Goal: Task Accomplishment & Management: Use online tool/utility

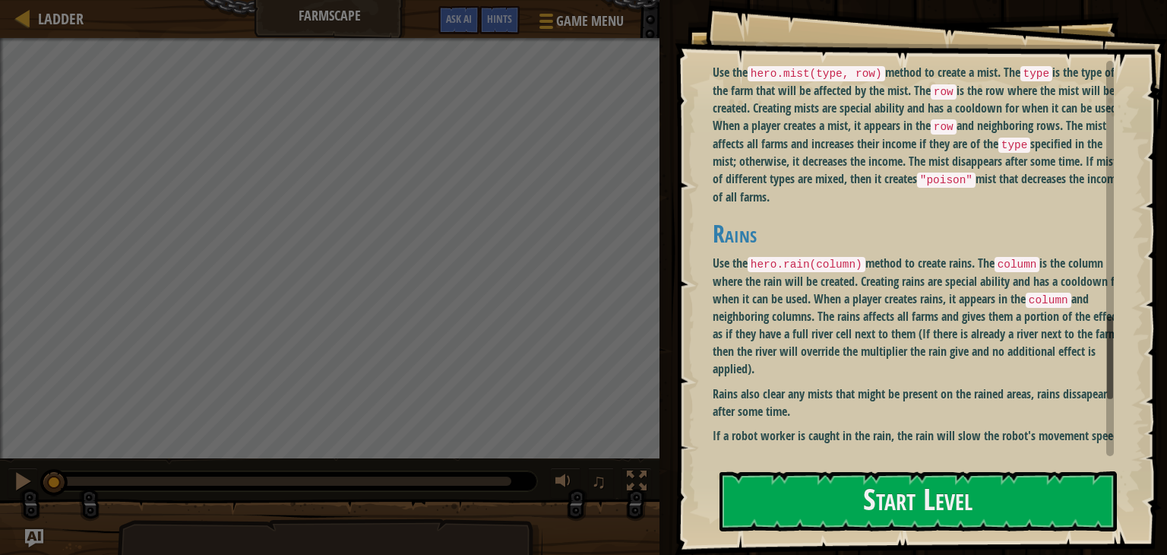
scroll to position [1487, 0]
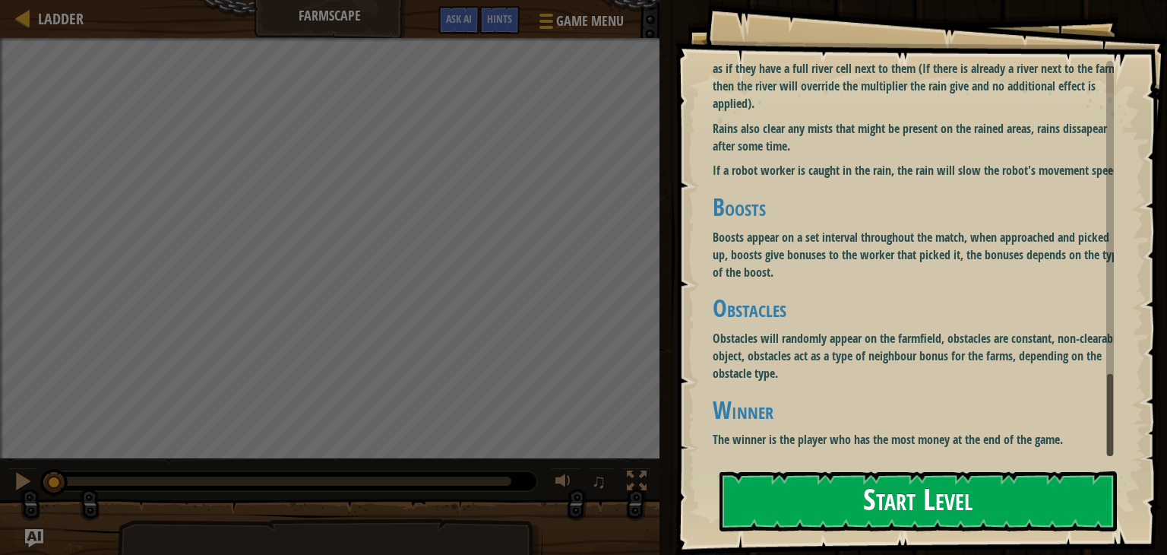
click at [855, 516] on button "Start Level" at bounding box center [917, 501] width 397 height 60
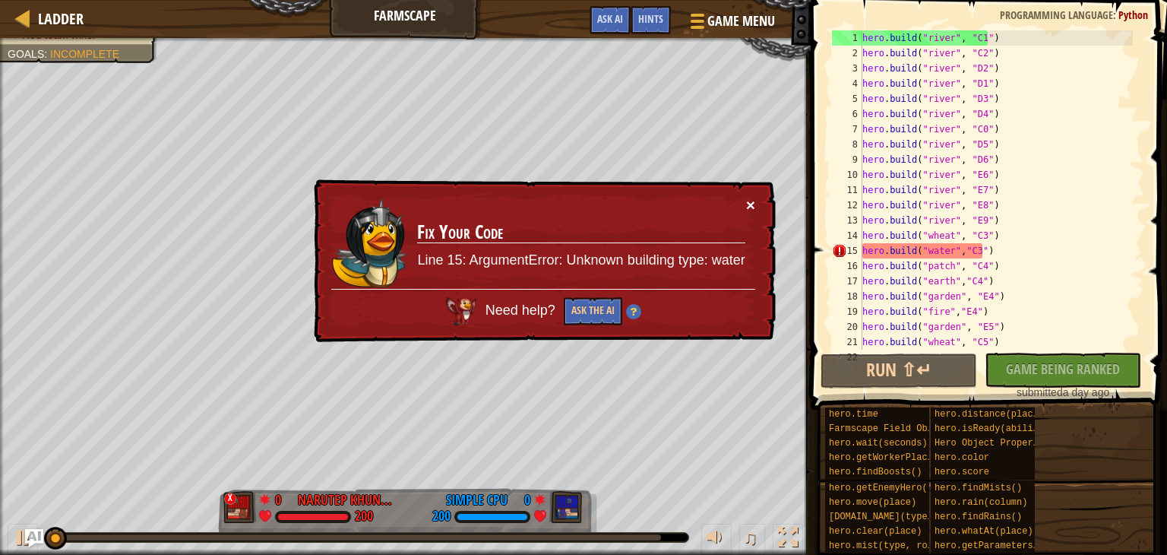
click at [749, 198] on button "×" at bounding box center [750, 205] width 9 height 16
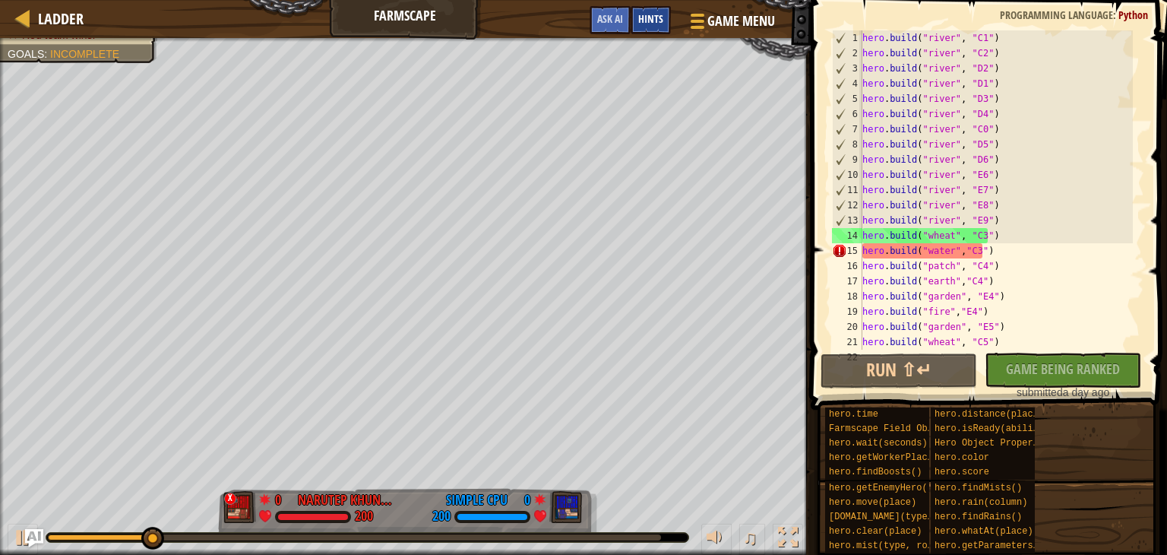
click at [644, 21] on span "Hints" at bounding box center [650, 18] width 25 height 14
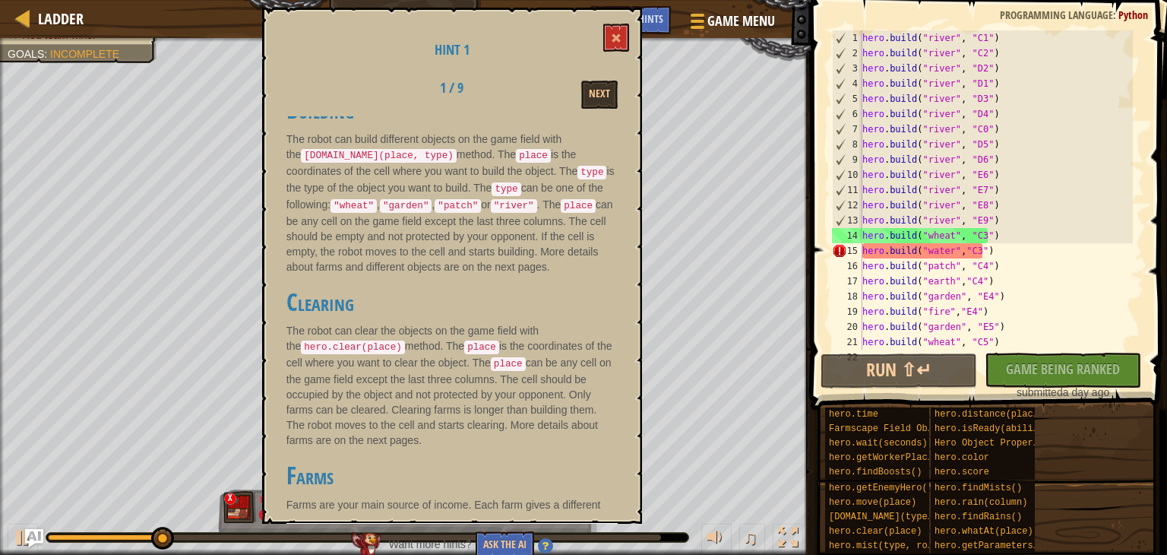
scroll to position [456, 0]
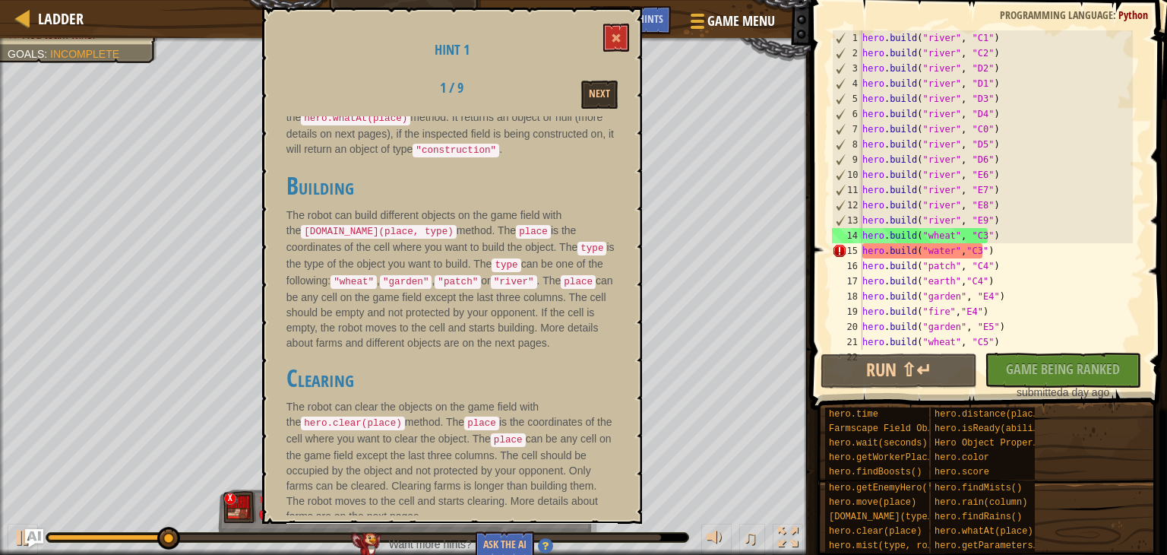
click at [343, 283] on code ""wheat"" at bounding box center [353, 282] width 46 height 14
click at [425, 283] on code ""garden"" at bounding box center [406, 282] width 52 height 14
click at [450, 284] on code ""patch"" at bounding box center [458, 282] width 46 height 14
click at [520, 282] on code ""river"" at bounding box center [514, 282] width 46 height 14
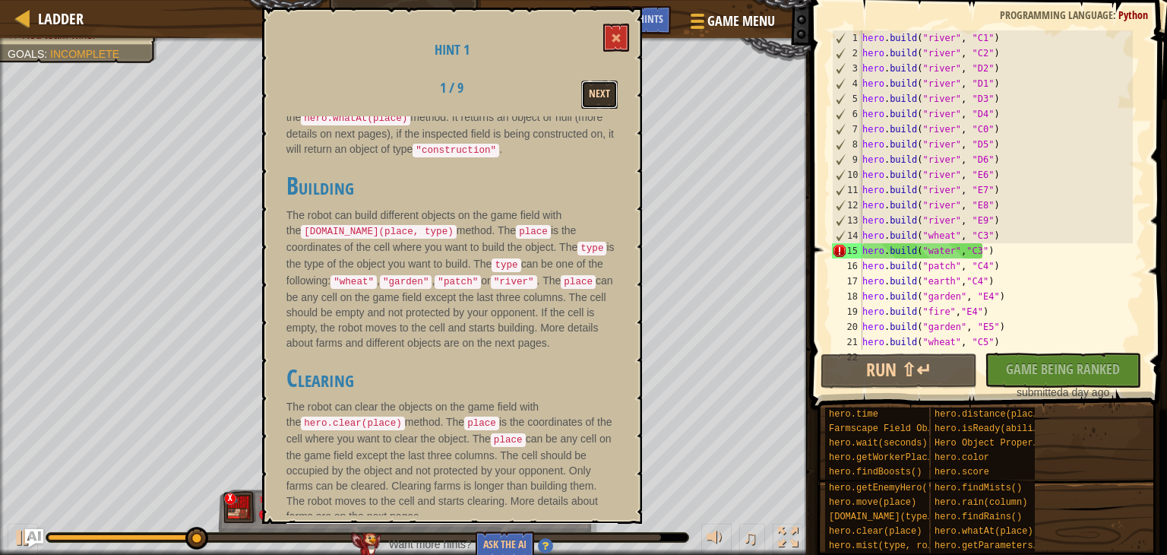
click at [605, 93] on button "Next" at bounding box center [599, 95] width 36 height 28
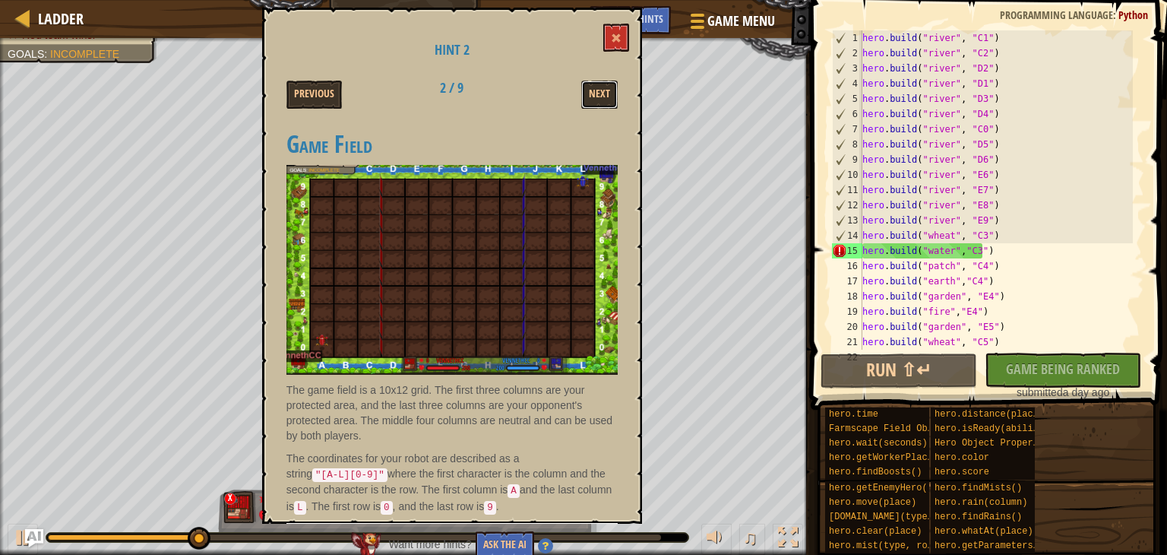
click at [605, 93] on button "Next" at bounding box center [599, 95] width 36 height 28
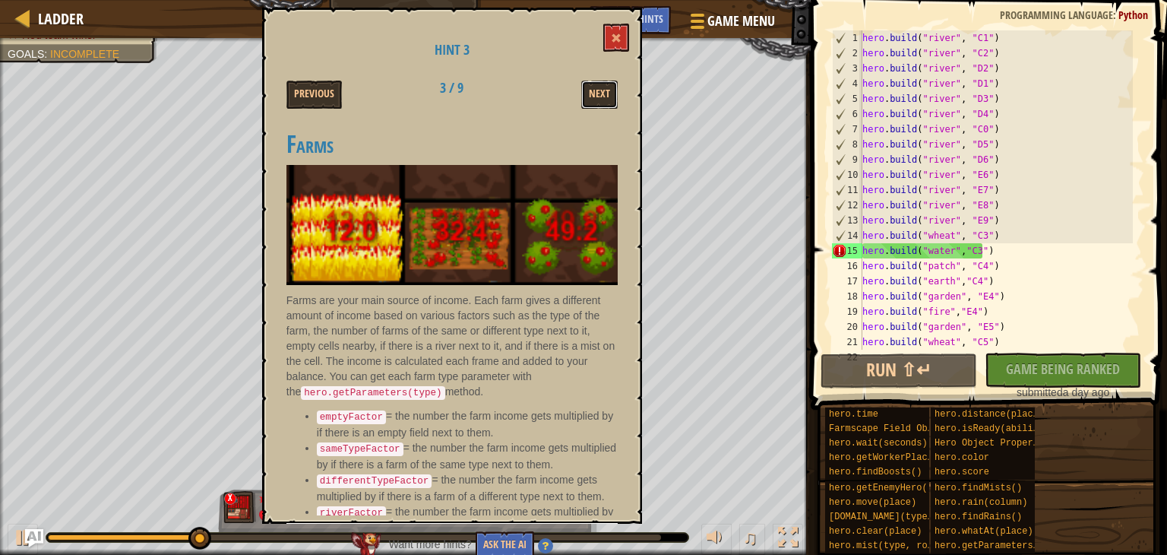
click at [605, 93] on button "Next" at bounding box center [599, 95] width 36 height 28
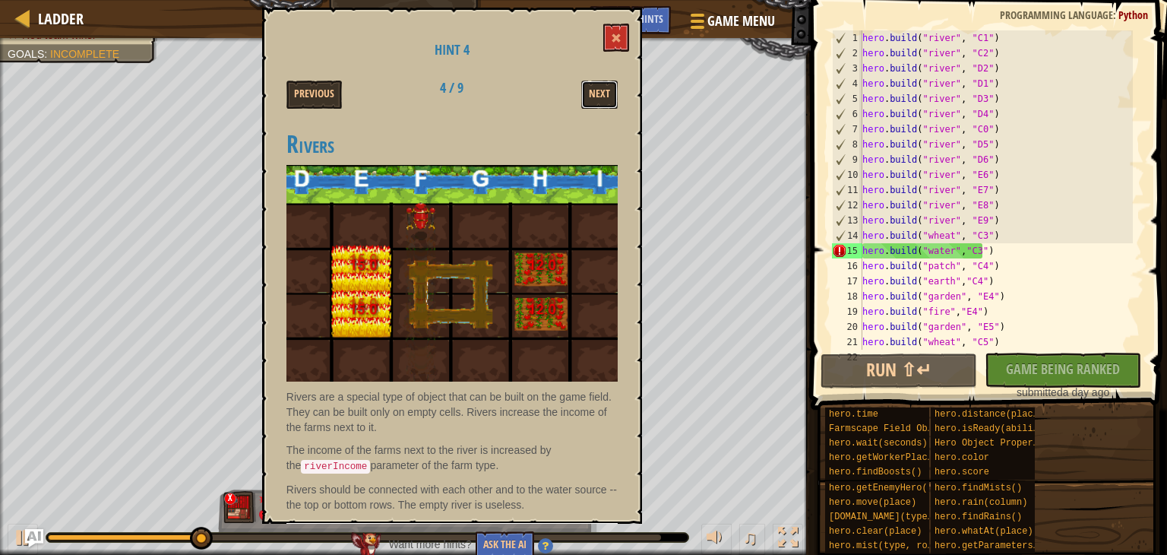
click at [605, 93] on button "Next" at bounding box center [599, 95] width 36 height 28
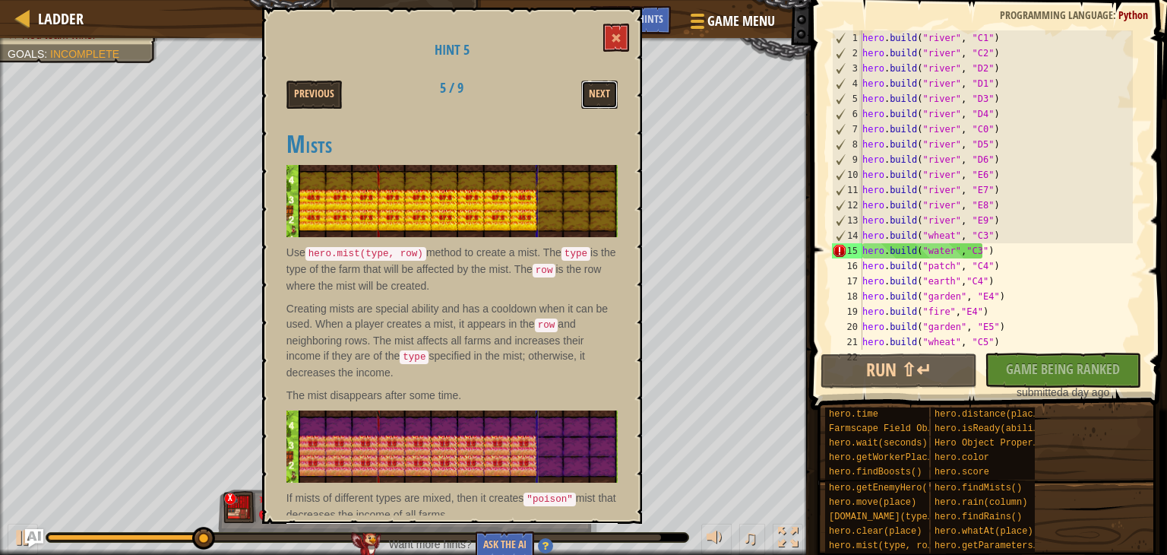
click at [605, 93] on button "Next" at bounding box center [599, 95] width 36 height 28
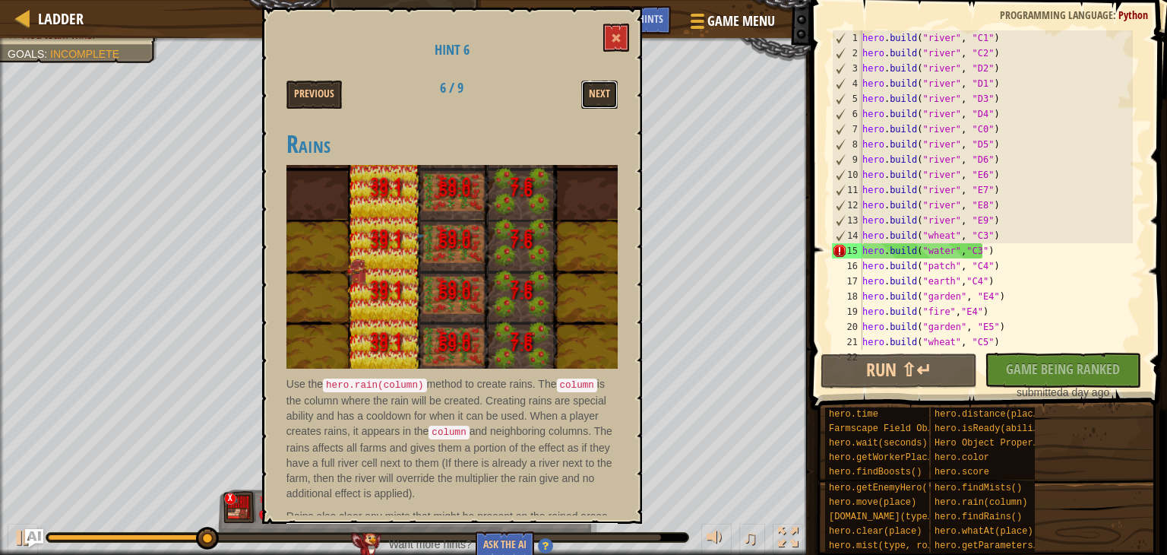
click at [605, 93] on button "Next" at bounding box center [599, 95] width 36 height 28
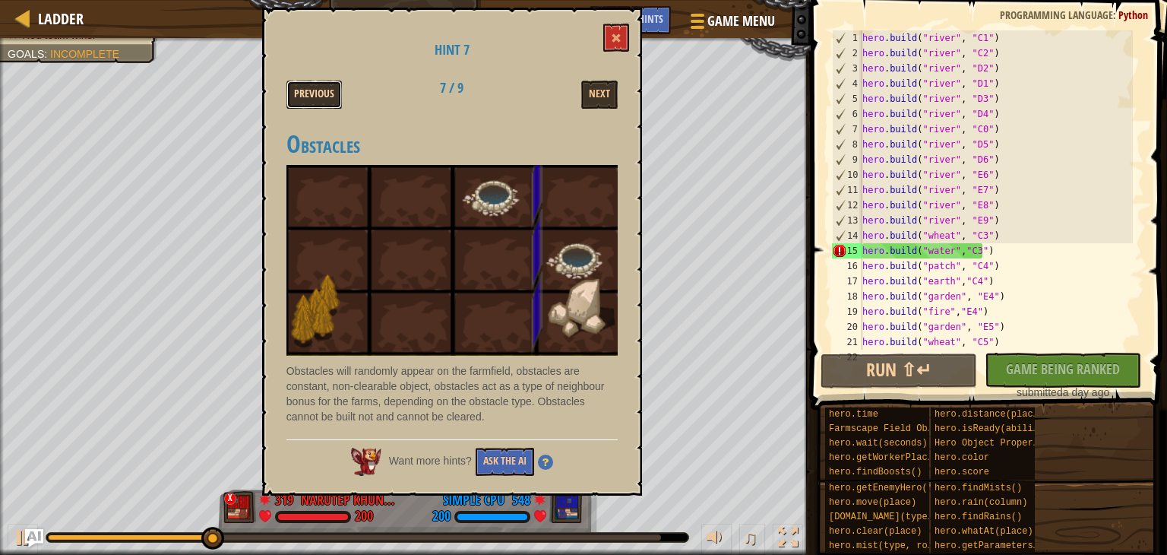
click at [302, 103] on button "Previous" at bounding box center [313, 95] width 55 height 28
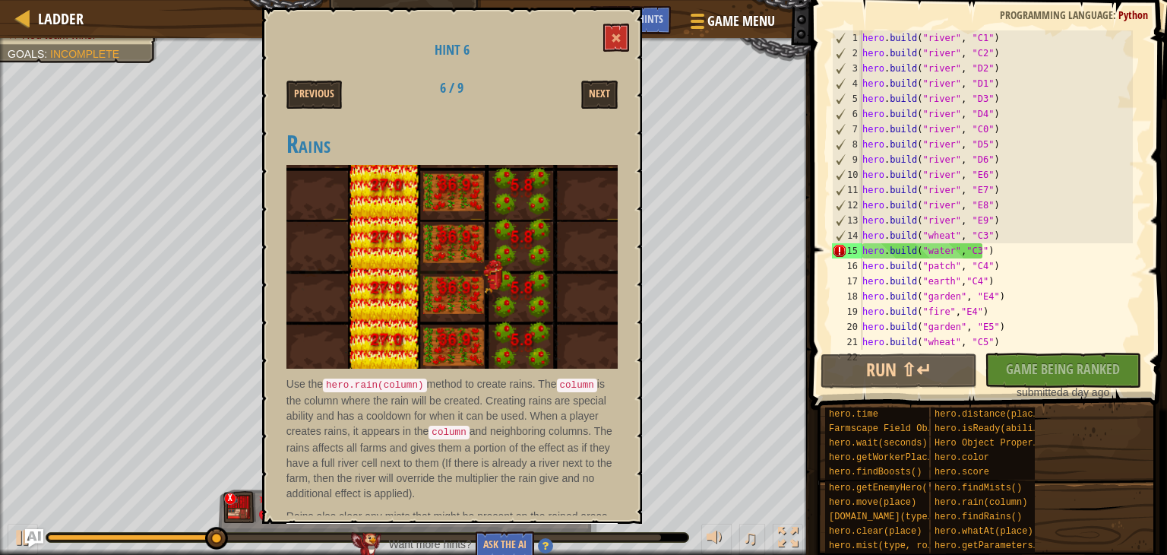
scroll to position [58, 0]
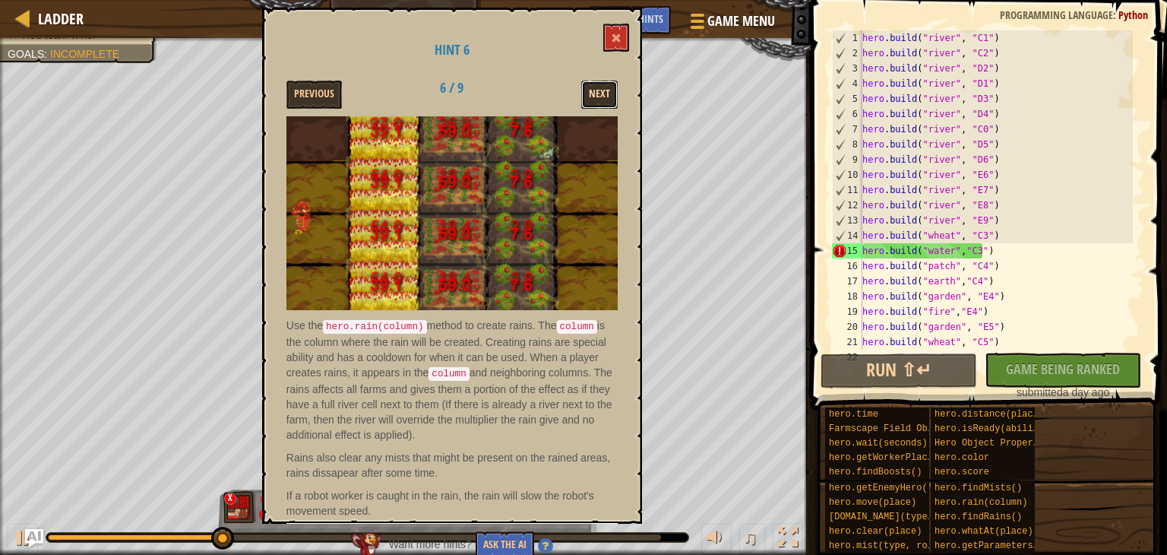
click at [605, 97] on button "Next" at bounding box center [599, 95] width 36 height 28
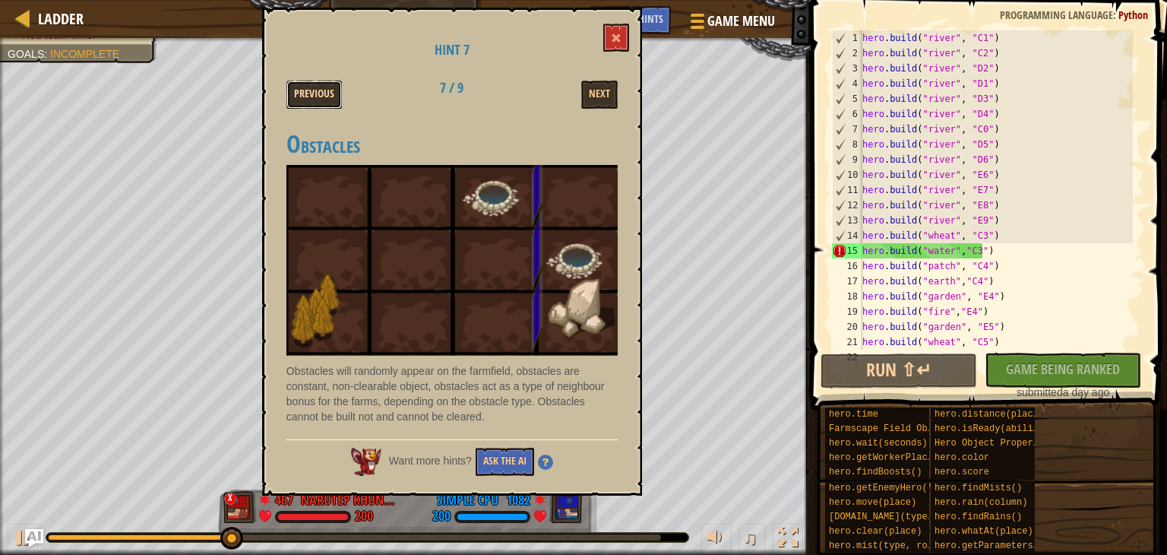
click at [317, 93] on button "Previous" at bounding box center [313, 95] width 55 height 28
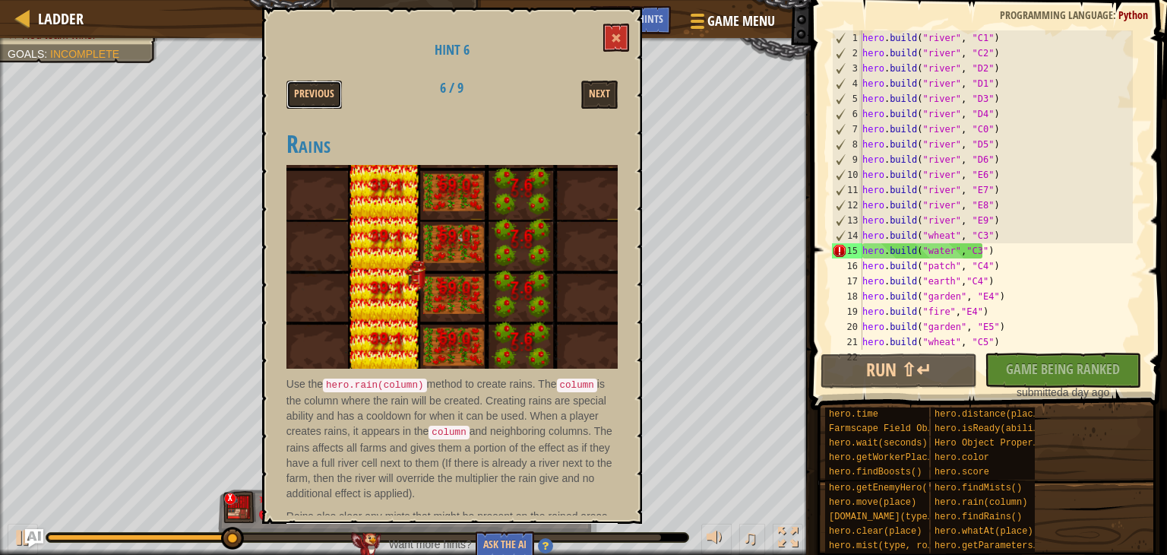
click at [317, 93] on button "Previous" at bounding box center [313, 95] width 55 height 28
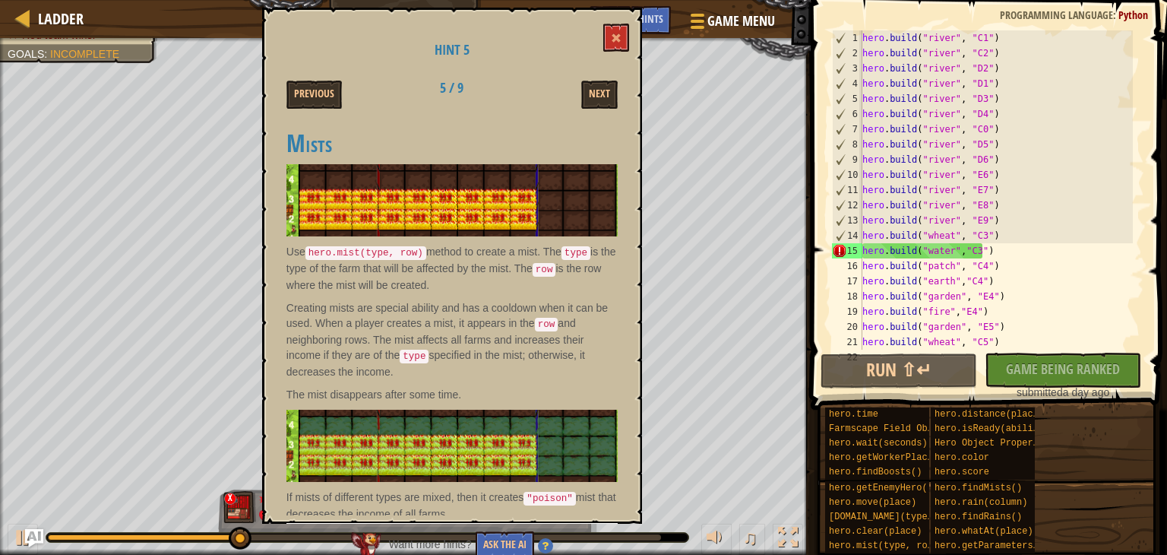
scroll to position [0, 0]
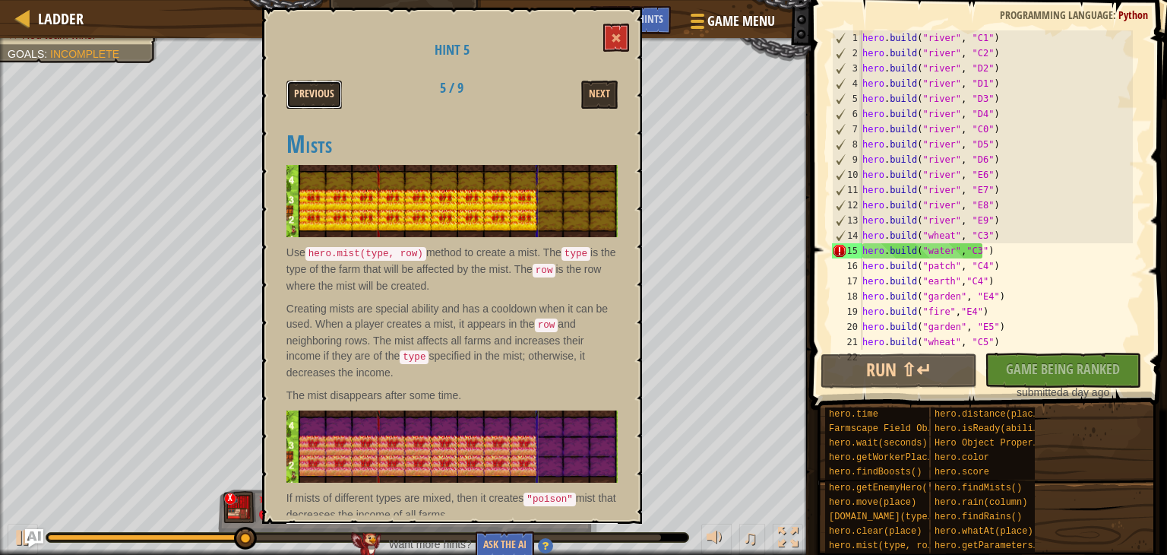
click at [318, 95] on button "Previous" at bounding box center [313, 95] width 55 height 28
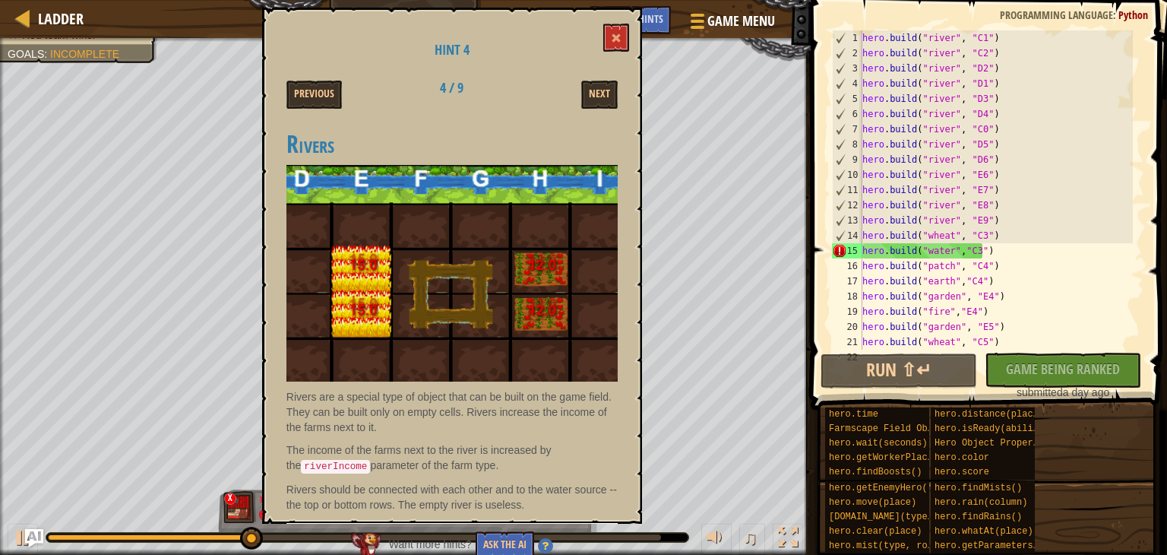
scroll to position [55, 0]
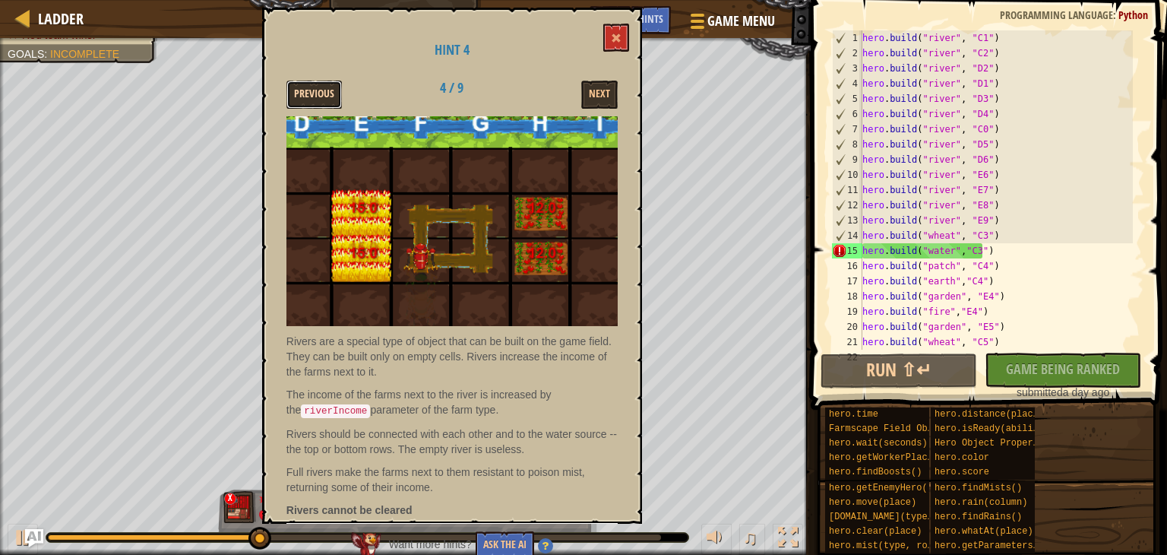
click at [329, 87] on button "Previous" at bounding box center [313, 95] width 55 height 28
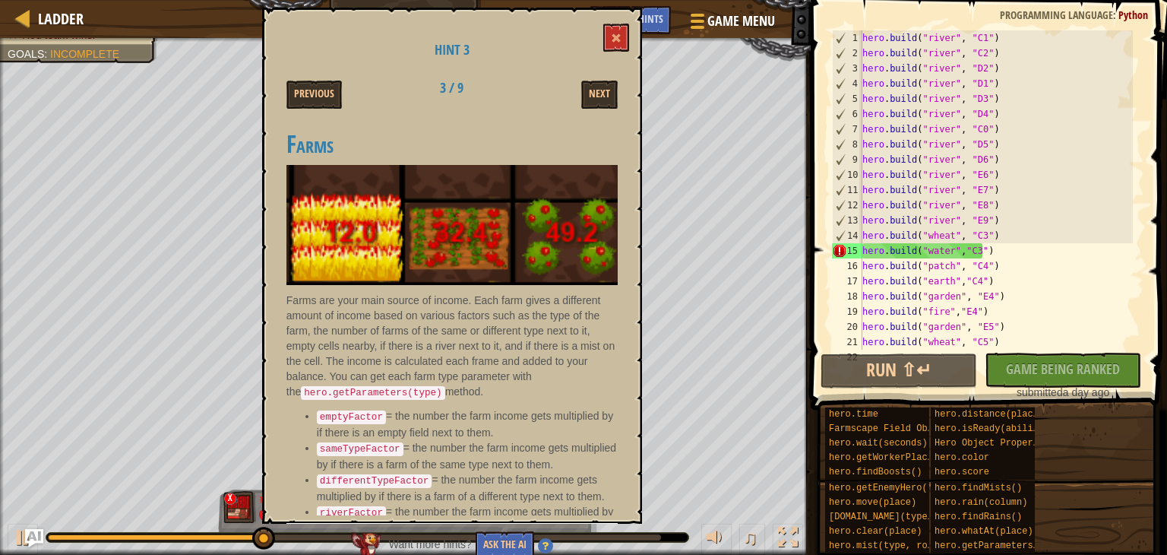
scroll to position [31, 0]
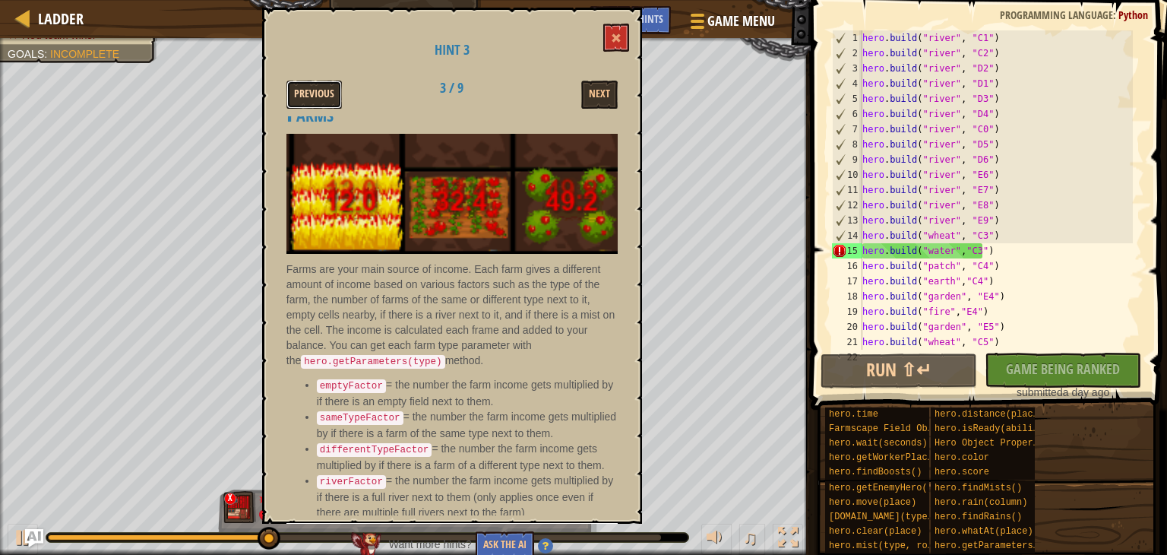
click at [328, 93] on button "Previous" at bounding box center [313, 95] width 55 height 28
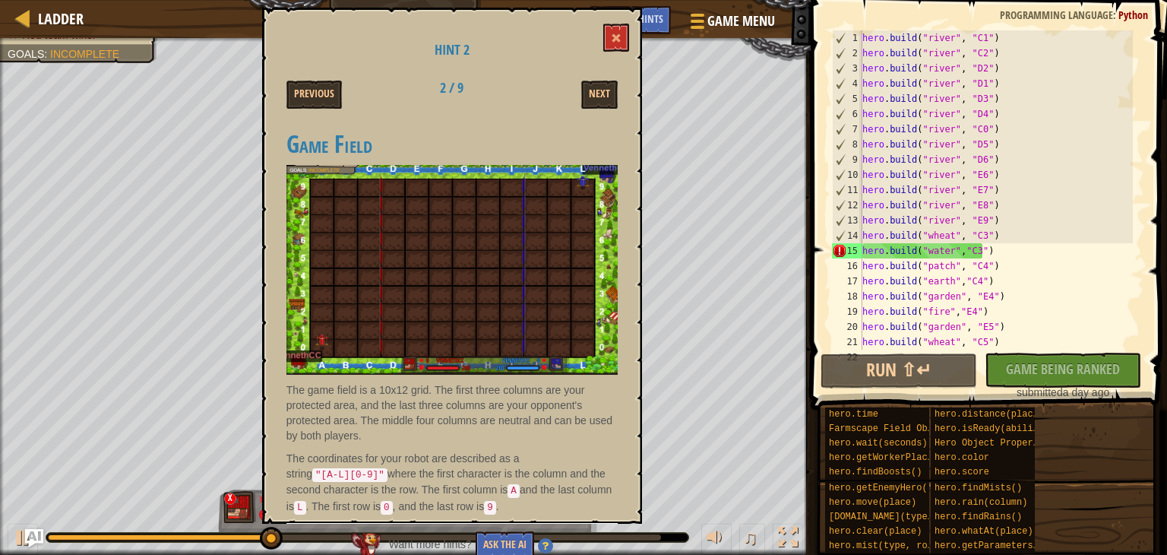
scroll to position [64, 0]
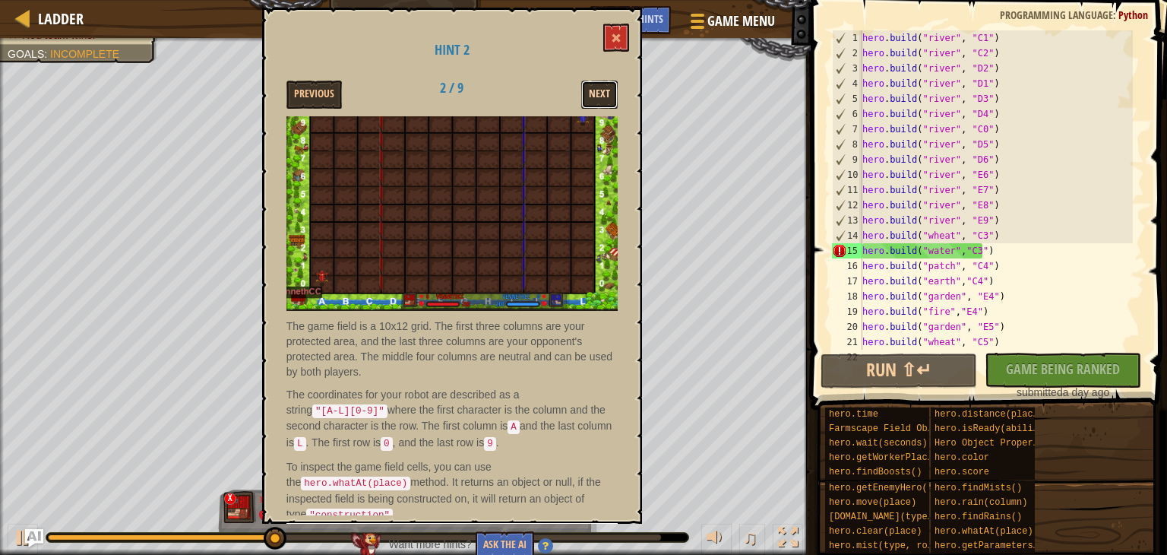
click at [610, 98] on button "Next" at bounding box center [599, 95] width 36 height 28
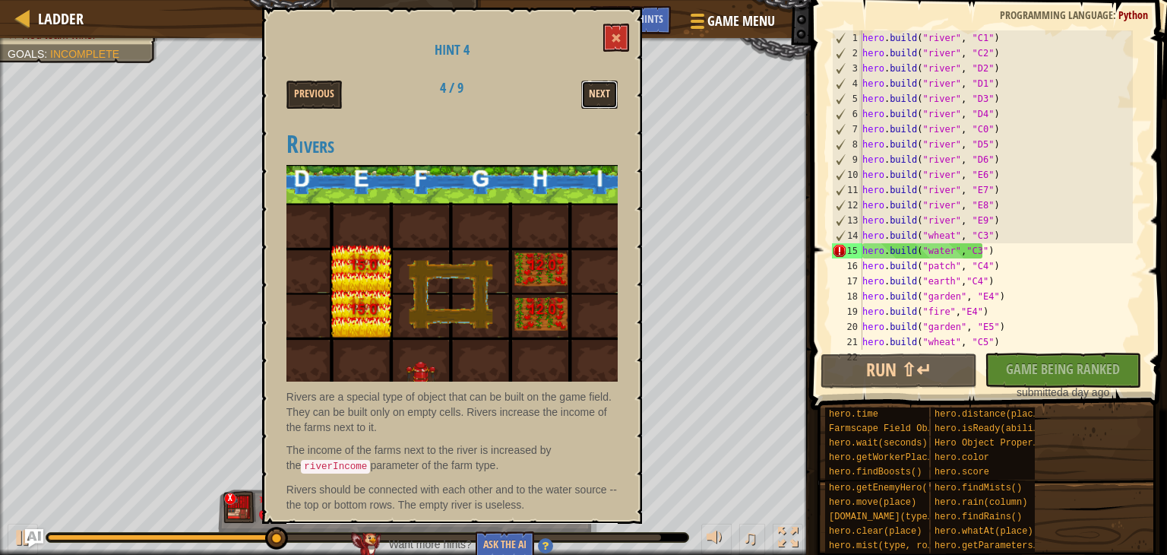
click at [608, 101] on button "Next" at bounding box center [599, 95] width 36 height 28
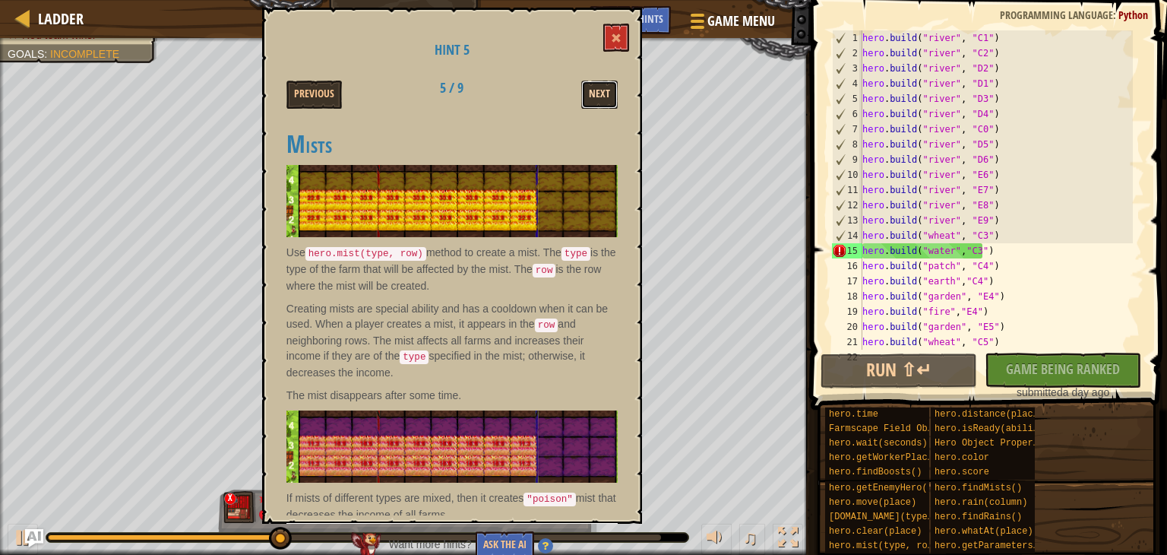
click at [607, 101] on button "Next" at bounding box center [599, 95] width 36 height 28
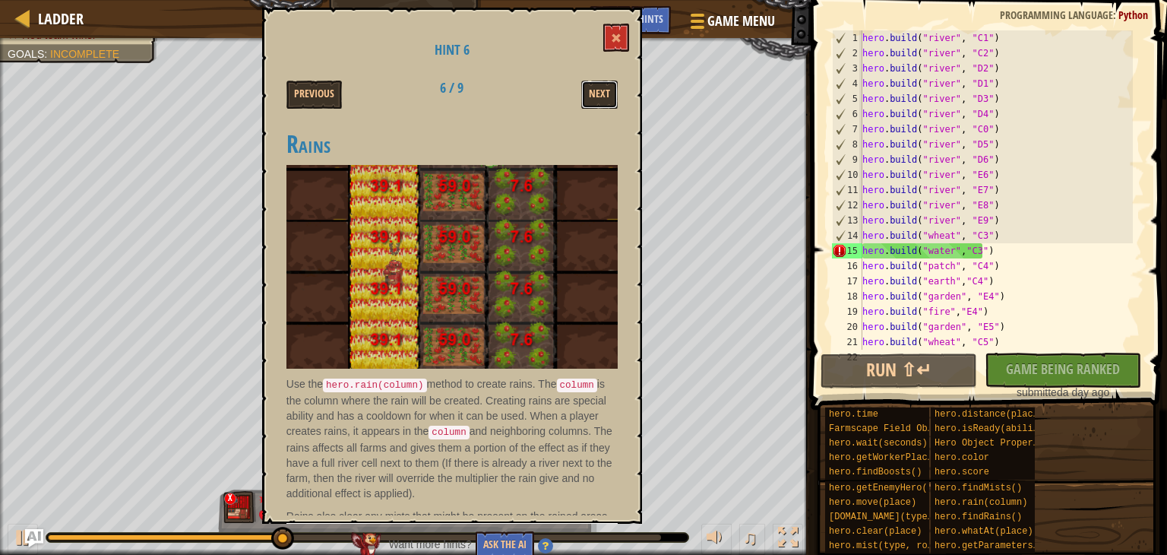
click at [607, 101] on button "Next" at bounding box center [599, 95] width 36 height 28
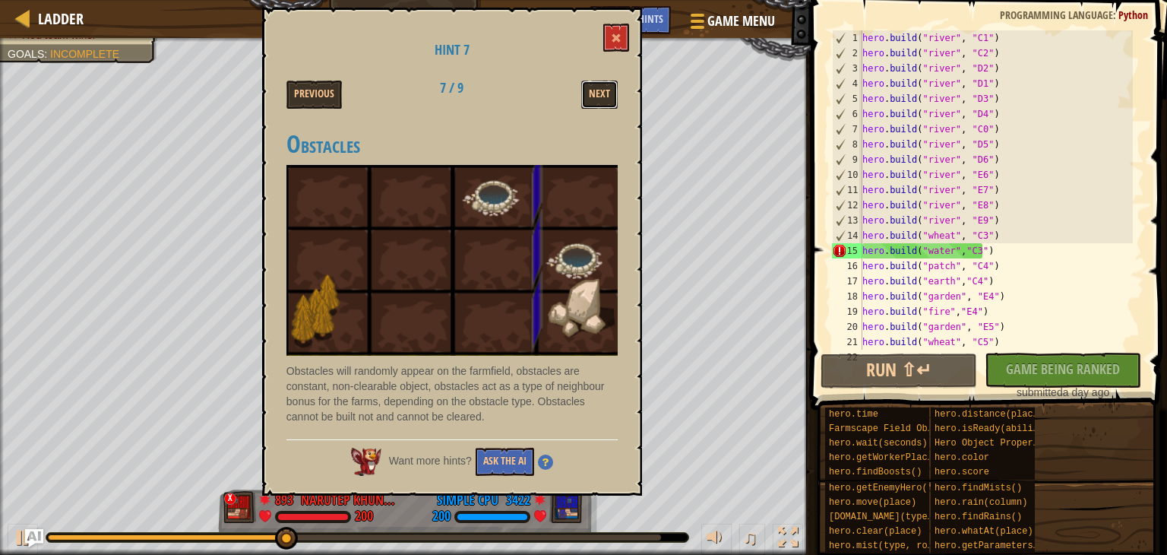
click at [607, 101] on button "Next" at bounding box center [599, 95] width 36 height 28
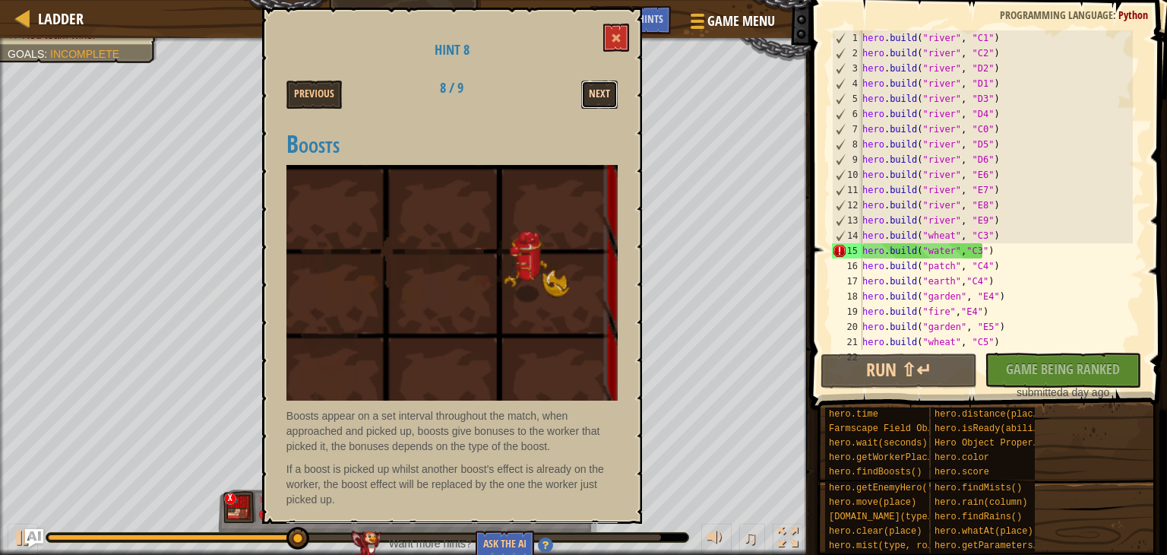
click at [599, 104] on button "Next" at bounding box center [599, 95] width 36 height 28
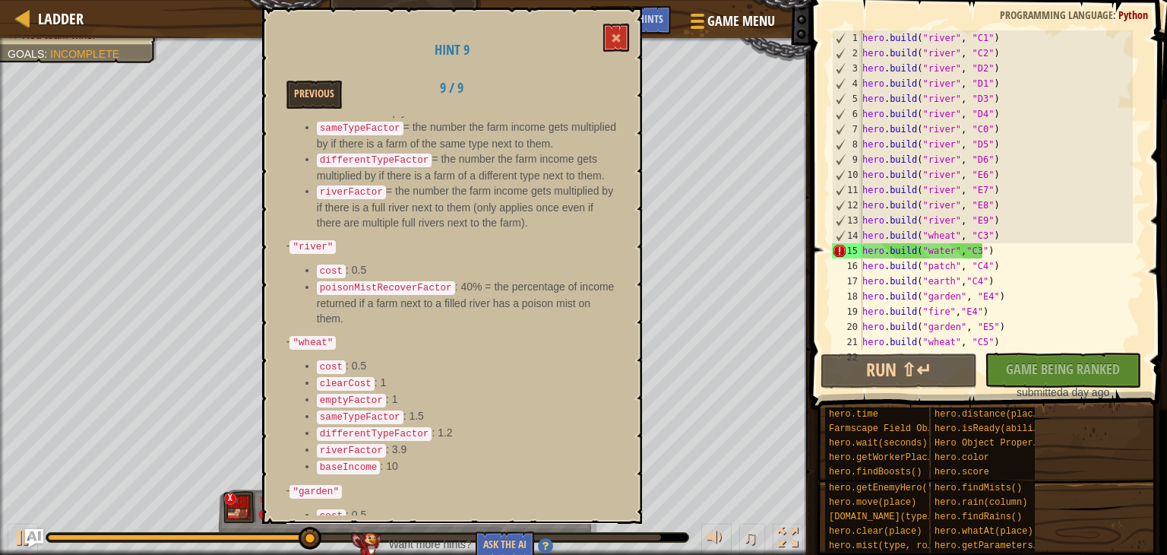
scroll to position [532, 0]
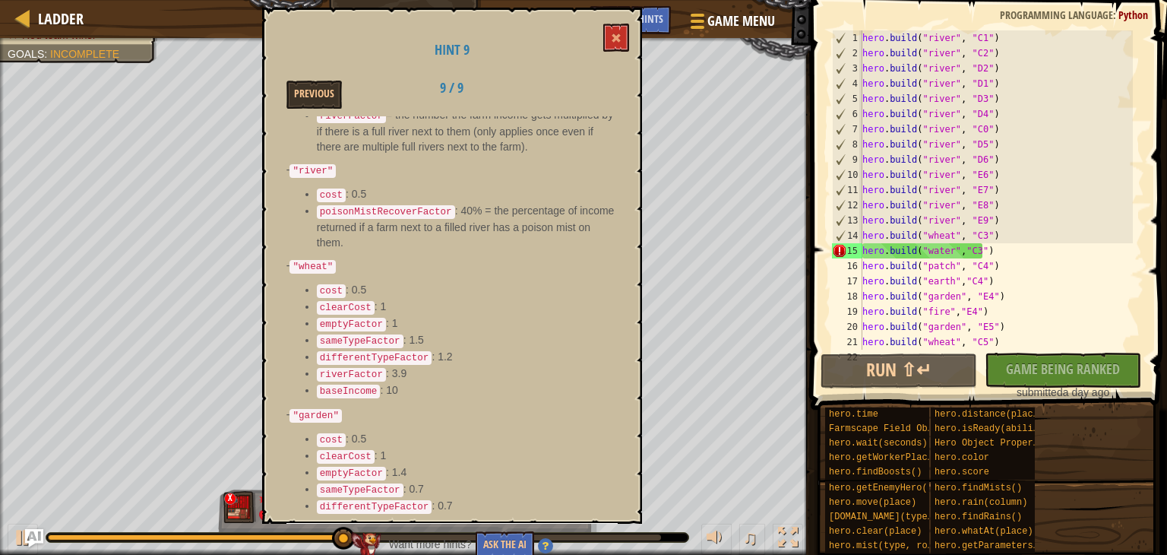
drag, startPoint x: 320, startPoint y: 305, endPoint x: 410, endPoint y: 311, distance: 90.6
click at [410, 311] on ul "cost : 0.5 clearCost : 1 emptyFactor : 1 sameTypeFactor : 1.5 differentTypeFact…" at bounding box center [451, 340] width 331 height 117
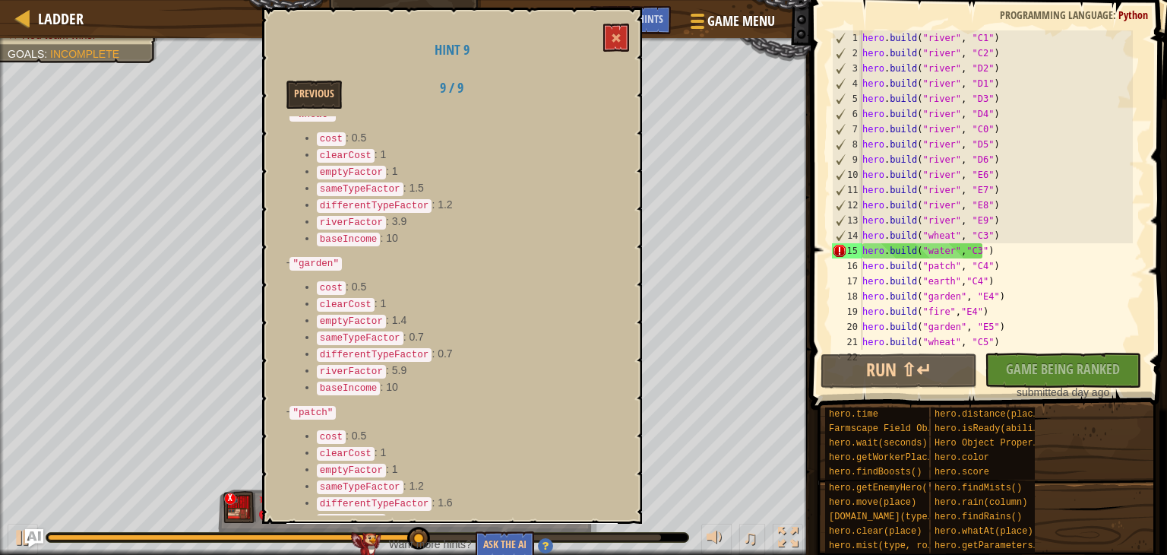
scroll to position [836, 0]
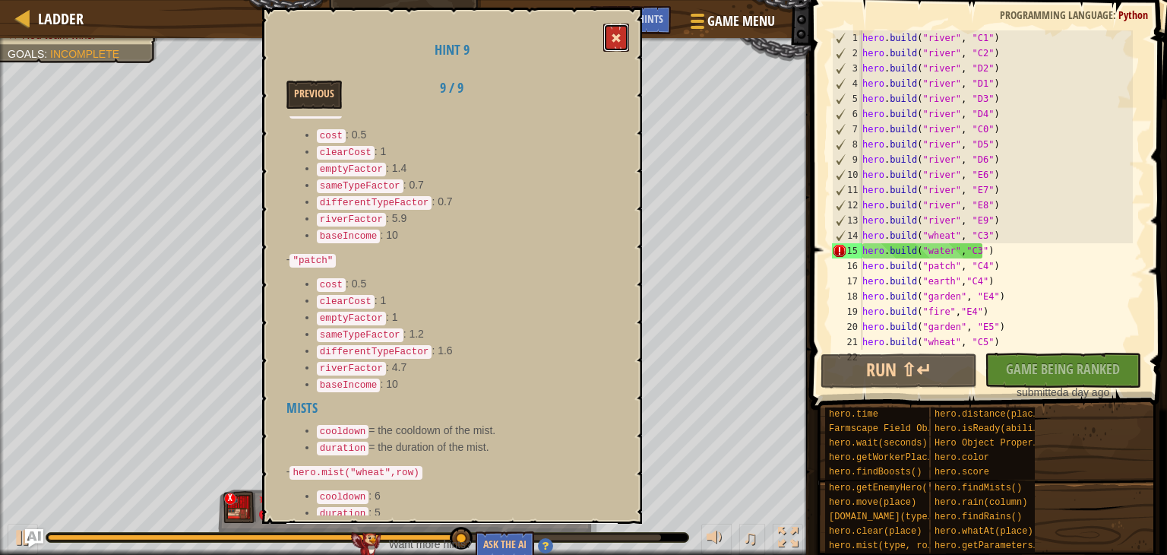
click at [621, 38] on span at bounding box center [616, 38] width 11 height 11
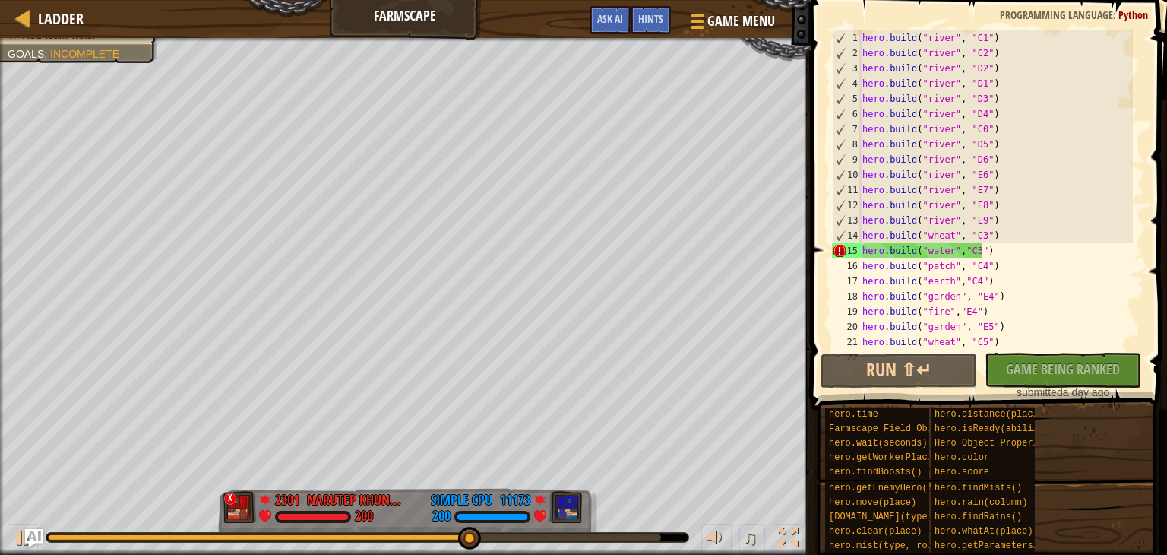
type textarea "hero.build("water","C3")"
click at [999, 247] on div "hero . build ( "river" , "C1" ) hero . build ( "river" , "C2" ) hero . build ( …" at bounding box center [995, 204] width 273 height 349
drag, startPoint x: 1003, startPoint y: 249, endPoint x: 823, endPoint y: 249, distance: 180.0
click at [823, 249] on div "hero.build("water","C3") 1 2 3 4 5 6 7 8 9 10 11 12 13 14 15 16 17 18 19 20 21 …" at bounding box center [986, 235] width 361 height 454
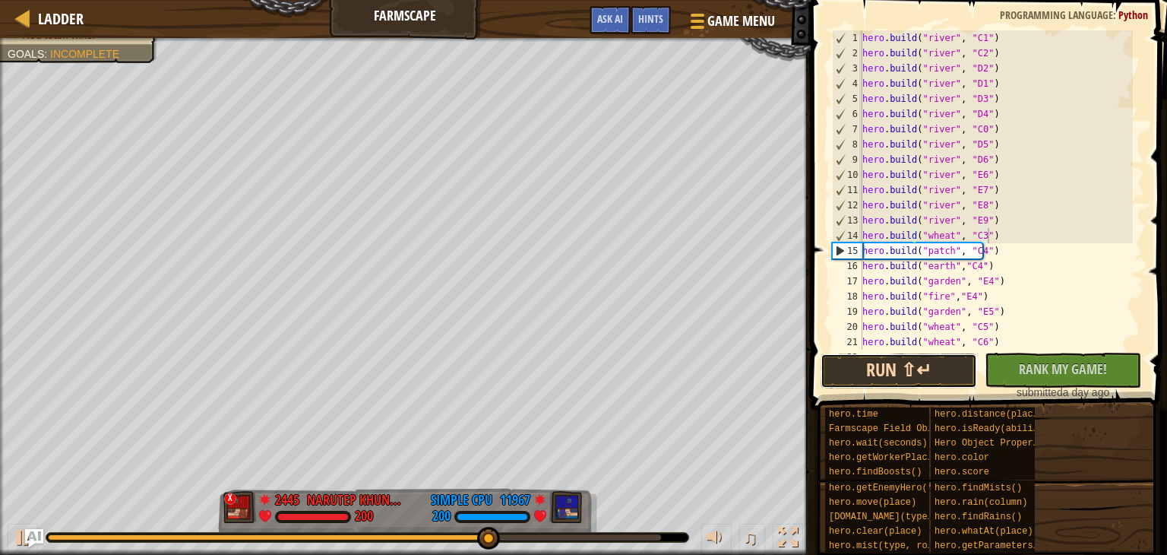
click at [932, 370] on button "Run ⇧↵" at bounding box center [898, 370] width 156 height 35
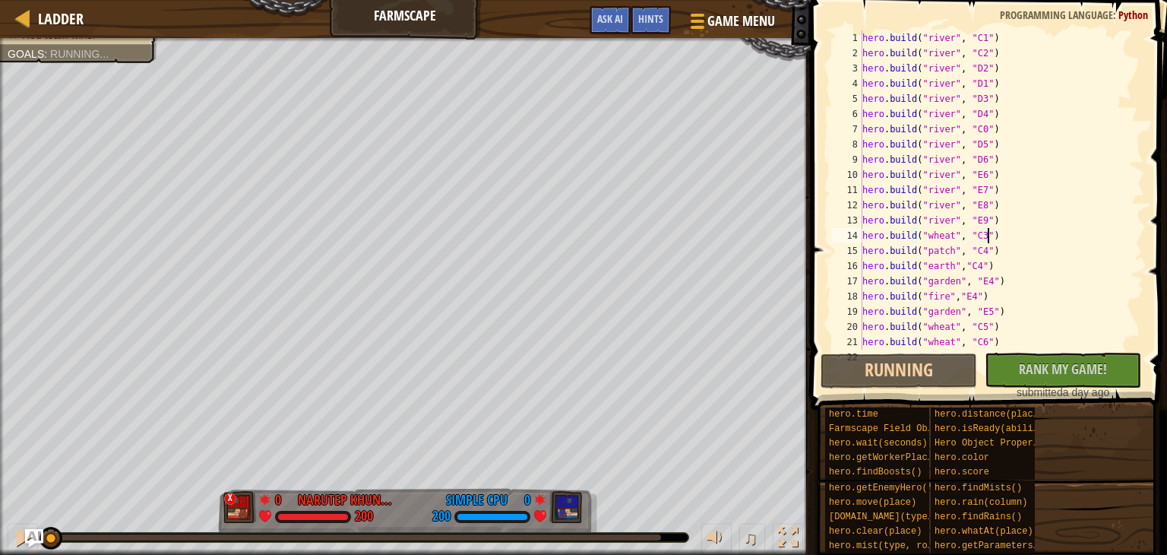
scroll to position [61, 0]
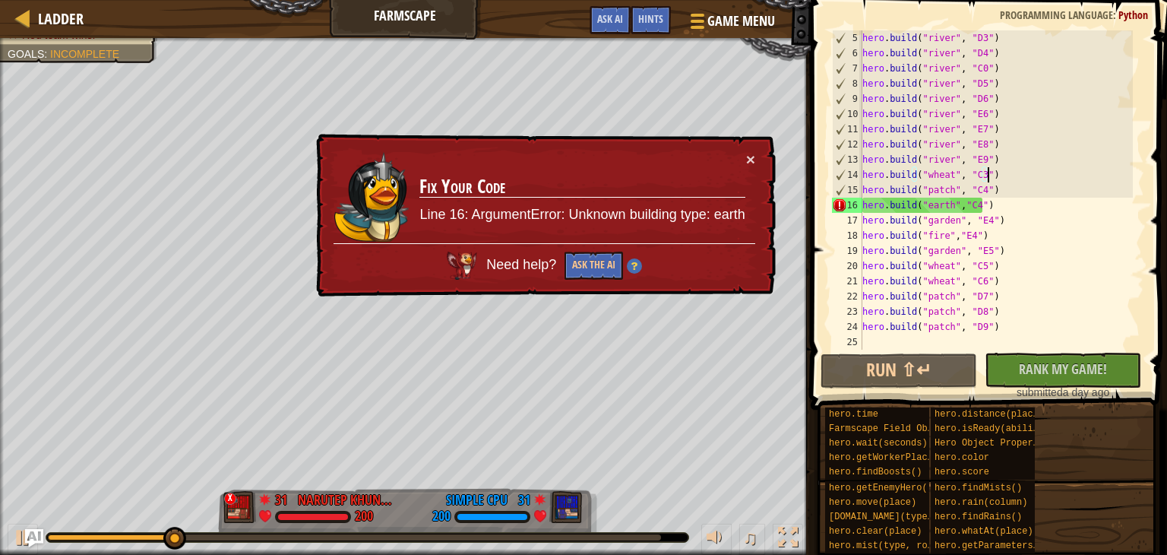
click at [997, 220] on div "hero . build ( "river" , "D3" ) hero . build ( "river" , "D4" ) hero . build ( …" at bounding box center [995, 204] width 273 height 349
click at [1006, 210] on div "hero . build ( "river" , "D3" ) hero . build ( "river" , "D4" ) hero . build ( …" at bounding box center [995, 204] width 273 height 349
drag, startPoint x: 1010, startPoint y: 207, endPoint x: 823, endPoint y: 213, distance: 186.9
click at [823, 213] on div "hero.build("earth","C4") 5 6 7 8 9 10 11 12 13 14 15 16 17 18 19 20 21 22 23 24…" at bounding box center [986, 235] width 361 height 454
click at [1022, 204] on div "hero . build ( "river" , "D3" ) hero . build ( "river" , "D4" ) hero . build ( …" at bounding box center [995, 189] width 273 height 319
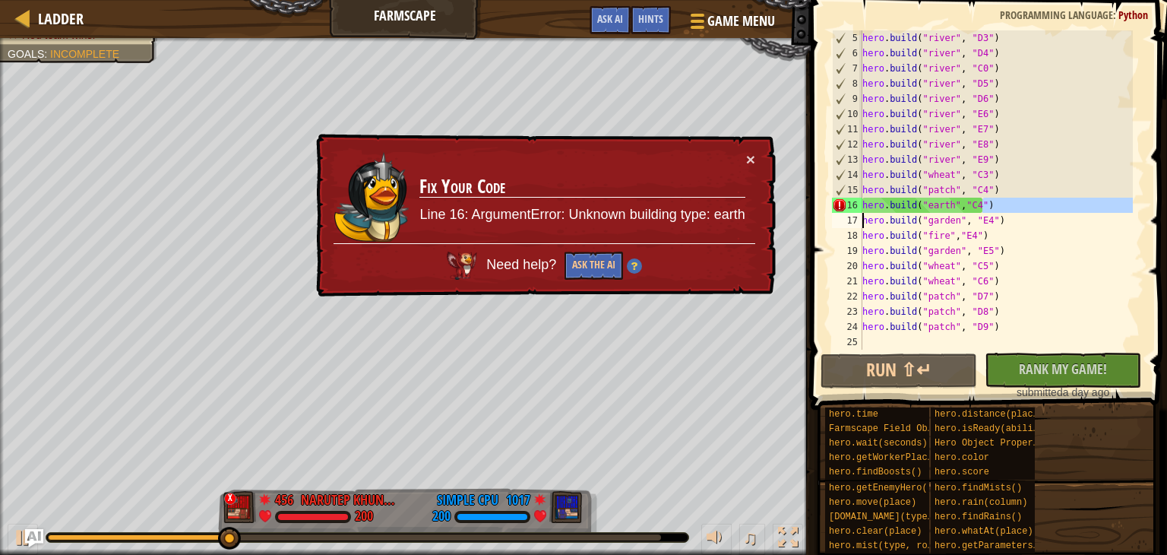
type textarea "hero.build("earth","C4")"
drag, startPoint x: 1022, startPoint y: 204, endPoint x: 849, endPoint y: 211, distance: 173.3
click at [849, 211] on div "hero.build("earth","C4") 5 6 7 8 9 10 11 12 13 14 15 16 17 18 19 20 21 22 23 24…" at bounding box center [986, 189] width 315 height 319
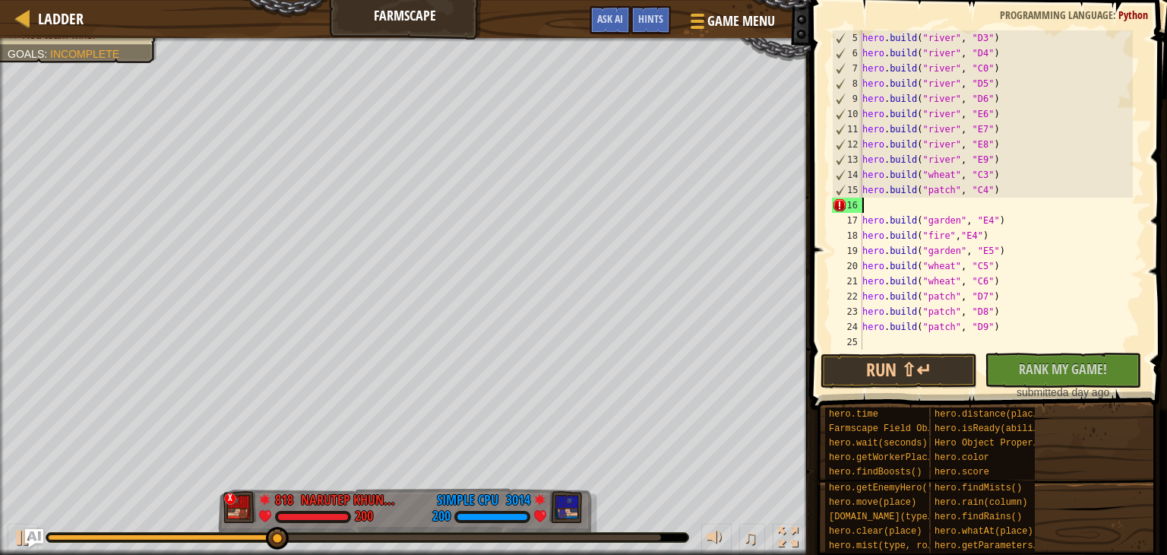
scroll to position [46, 0]
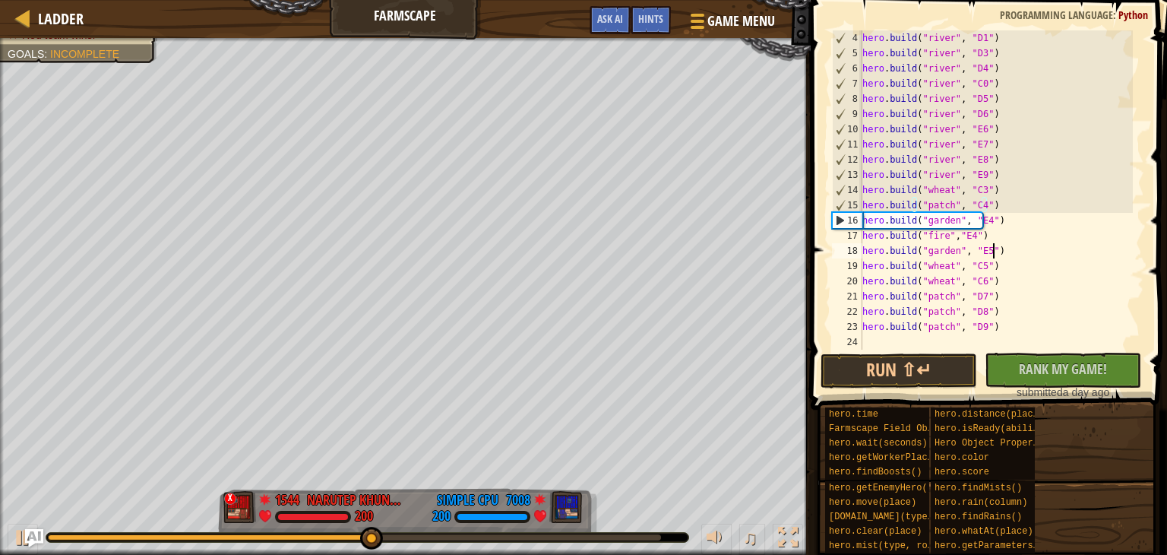
click at [997, 244] on div "hero . build ( "river" , "D1" ) hero . build ( "river" , "D3" ) hero . build ( …" at bounding box center [995, 204] width 273 height 349
click at [997, 236] on div "hero . build ( "river" , "D1" ) hero . build ( "river" , "D3" ) hero . build ( …" at bounding box center [995, 204] width 273 height 349
type textarea "hero.build("fire","E4")"
drag, startPoint x: 997, startPoint y: 235, endPoint x: 832, endPoint y: 235, distance: 165.6
click at [832, 235] on div "hero.build("fire","E4") 4 5 6 7 8 9 10 11 12 13 14 15 16 17 18 19 20 21 22 23 2…" at bounding box center [986, 189] width 315 height 319
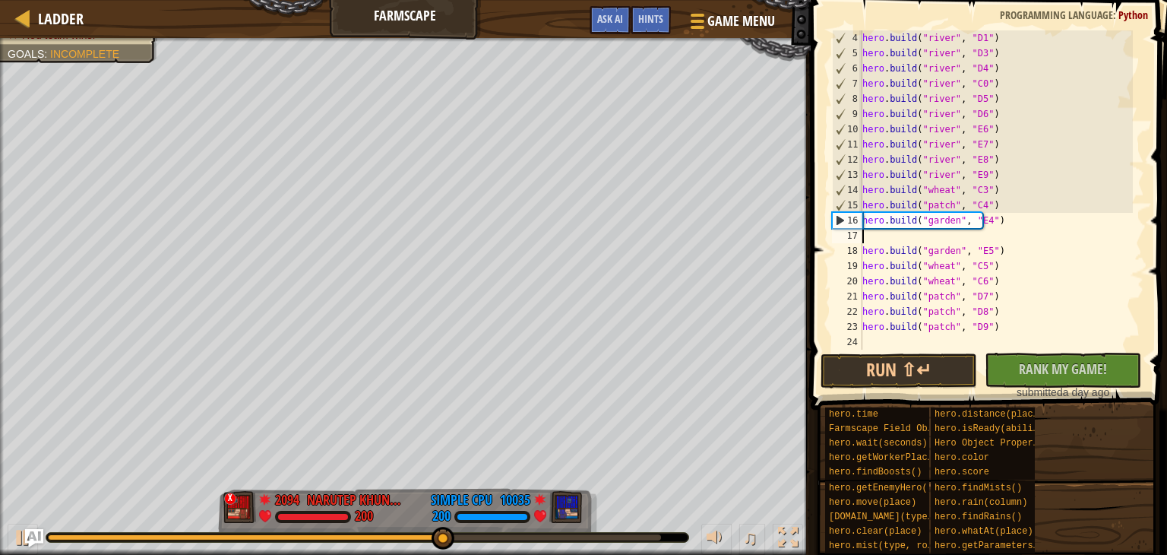
type textarea "hero.build("garden", "E4")"
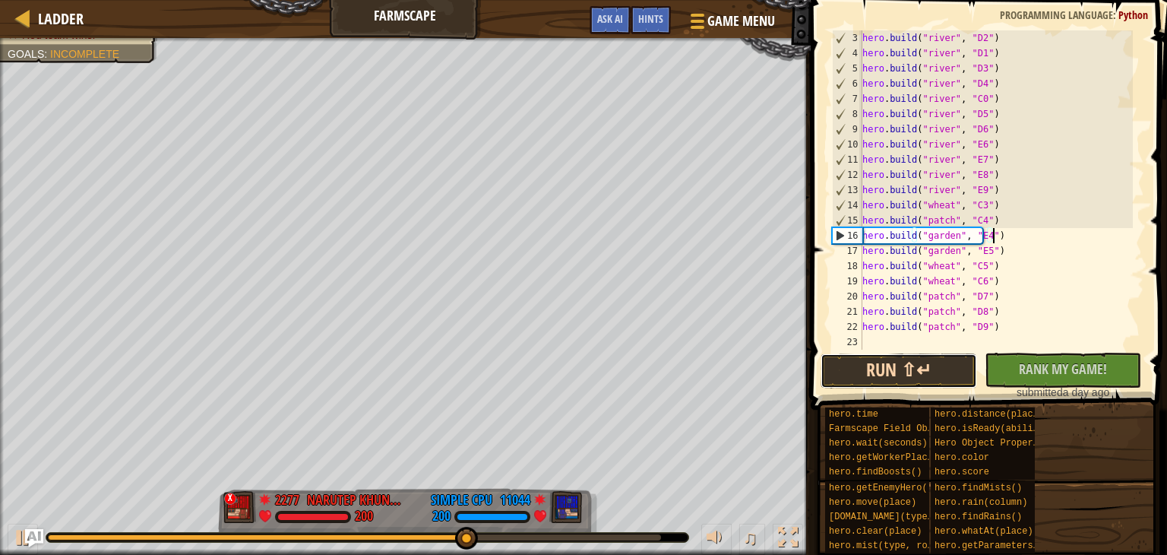
click at [915, 361] on button "Run ⇧↵" at bounding box center [898, 370] width 156 height 35
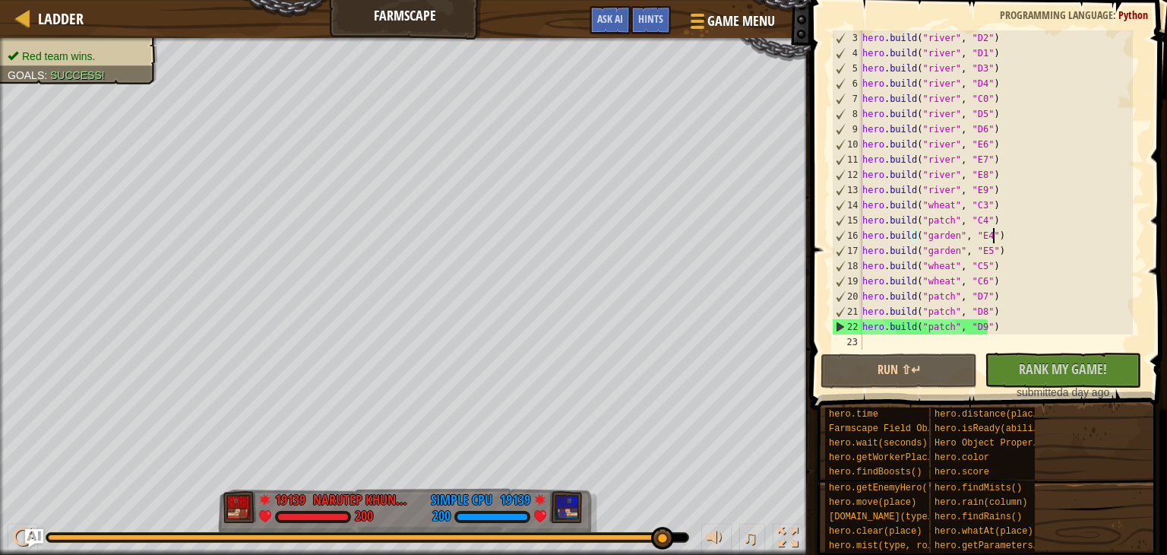
click at [694, 483] on div "Red team wins. Goals : Success! 19139 NARUTEP KHUNSAKORN THG1127 200 19139 Simp…" at bounding box center [583, 296] width 1167 height 517
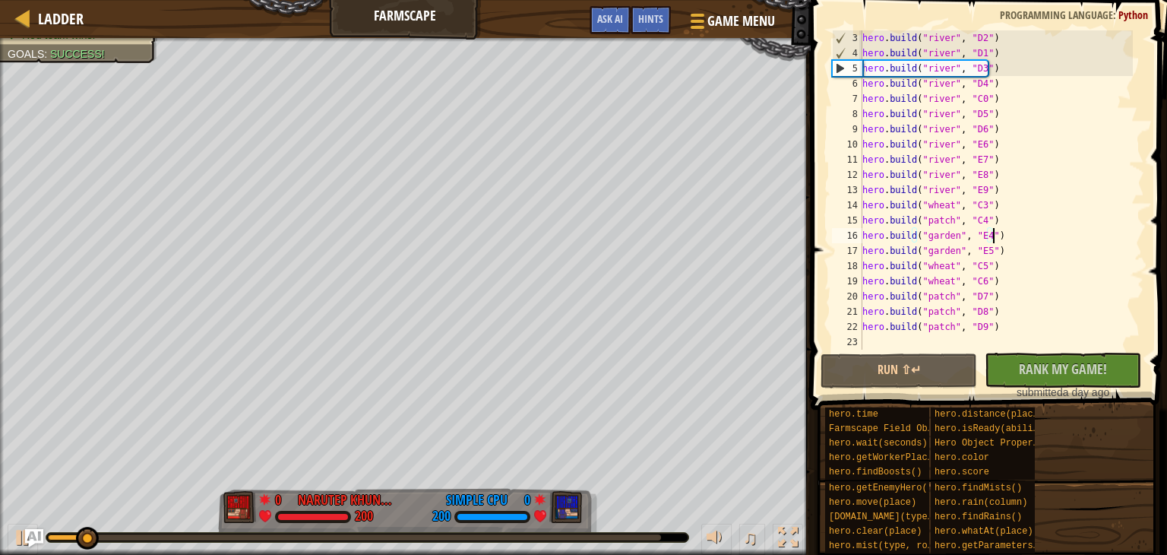
click at [912, 342] on div "hero . build ( "river" , "D2" ) hero . build ( "river" , "D1" ) hero . build ( …" at bounding box center [995, 204] width 273 height 349
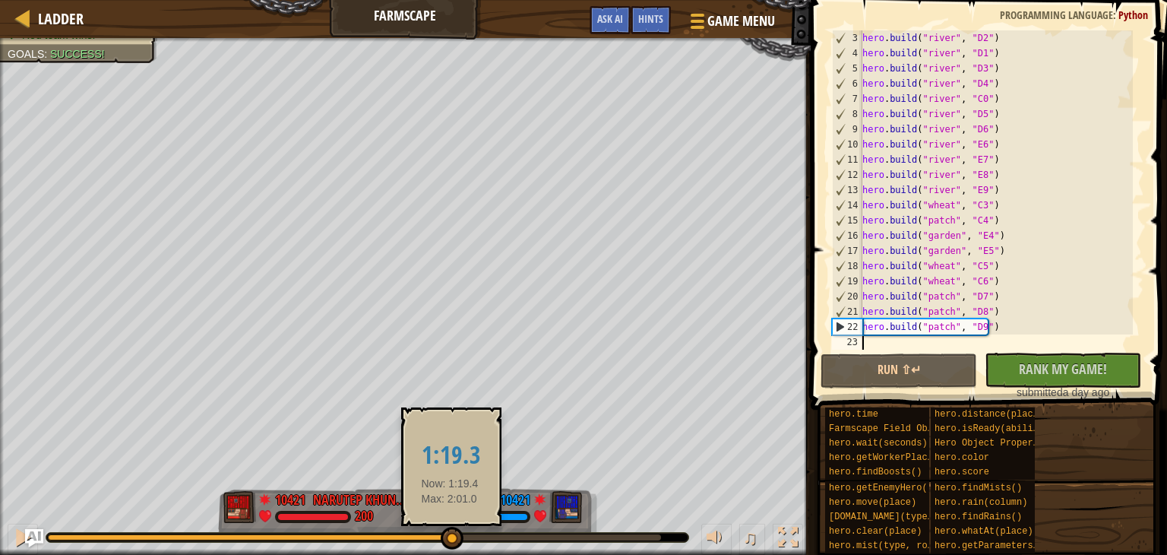
drag, startPoint x: 164, startPoint y: 536, endPoint x: 450, endPoint y: 546, distance: 285.8
click at [450, 546] on div at bounding box center [452, 537] width 23 height 23
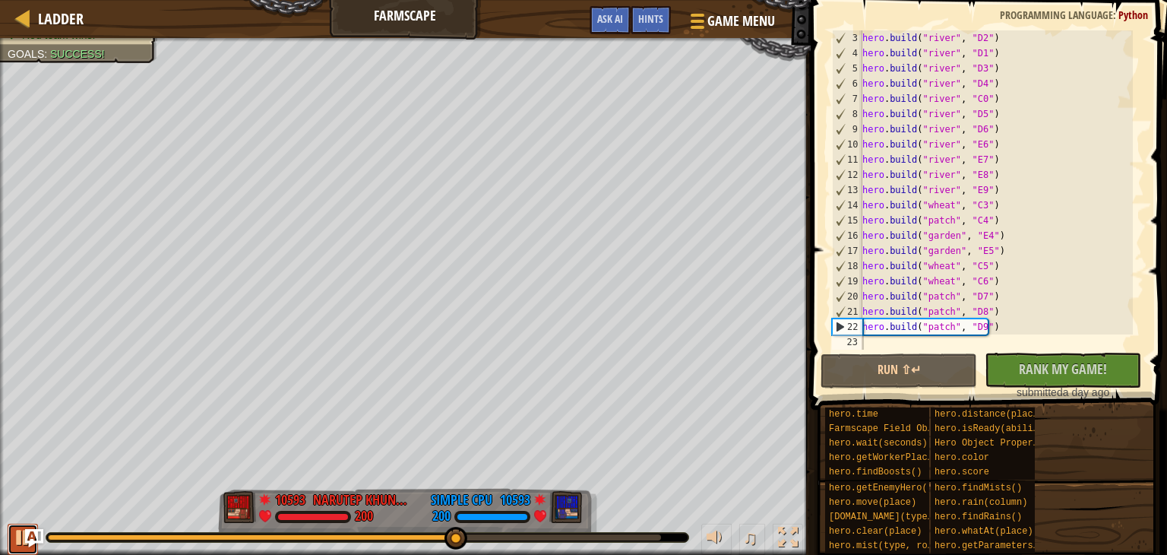
click at [21, 537] on div at bounding box center [23, 537] width 20 height 20
click at [942, 216] on div "hero . build ( "river" , "D2" ) hero . build ( "river" , "D1" ) hero . build ( …" at bounding box center [995, 204] width 273 height 349
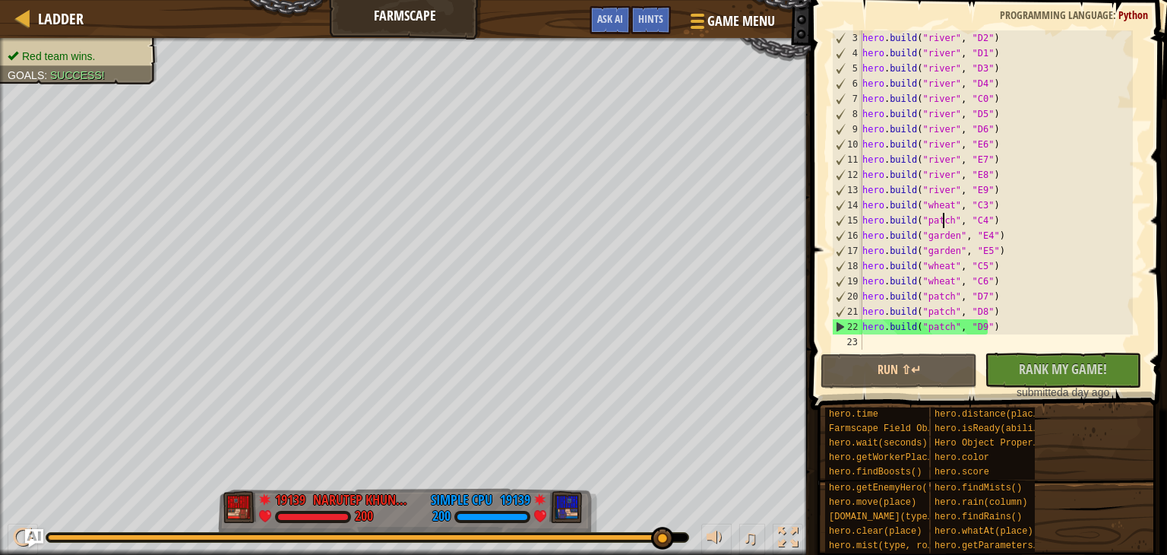
drag, startPoint x: 514, startPoint y: 532, endPoint x: 666, endPoint y: 511, distance: 153.3
click at [666, 511] on div "♫" at bounding box center [405, 533] width 811 height 46
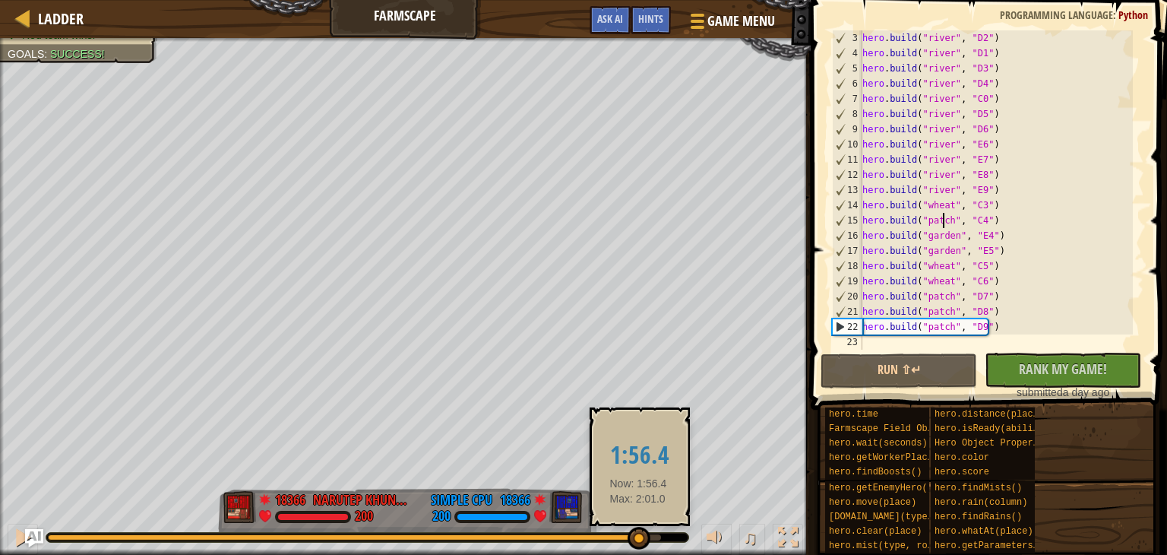
click at [637, 536] on div at bounding box center [342, 537] width 589 height 6
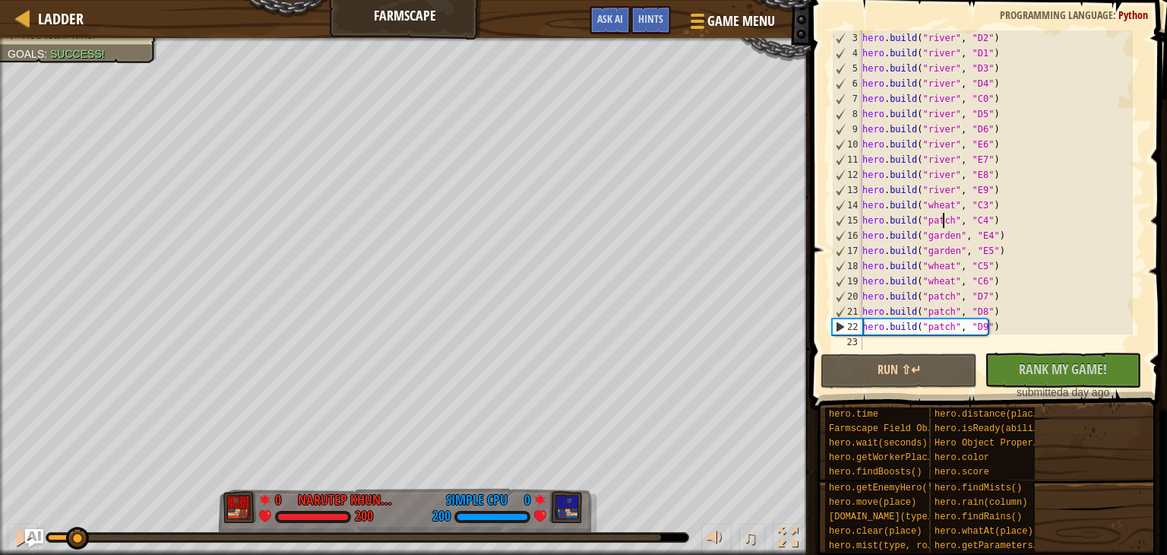
drag, startPoint x: 638, startPoint y: 536, endPoint x: 75, endPoint y: 587, distance: 565.2
click at [75, 0] on html "Ladder Farmscape Game Menu Done Hints Ask AI 1 הההההההההההההההההההההההההההההההה…" at bounding box center [583, 0] width 1167 height 0
drag, startPoint x: 990, startPoint y: 323, endPoint x: 833, endPoint y: 350, distance: 159.6
click at [833, 349] on div "hero.build("patch", "C4") 3 4 5 6 7 8 9 10 11 12 13 14 15 16 17 18 19 20 21 22 …" at bounding box center [986, 189] width 315 height 319
type textarea "hero.build("patch", "D9")"
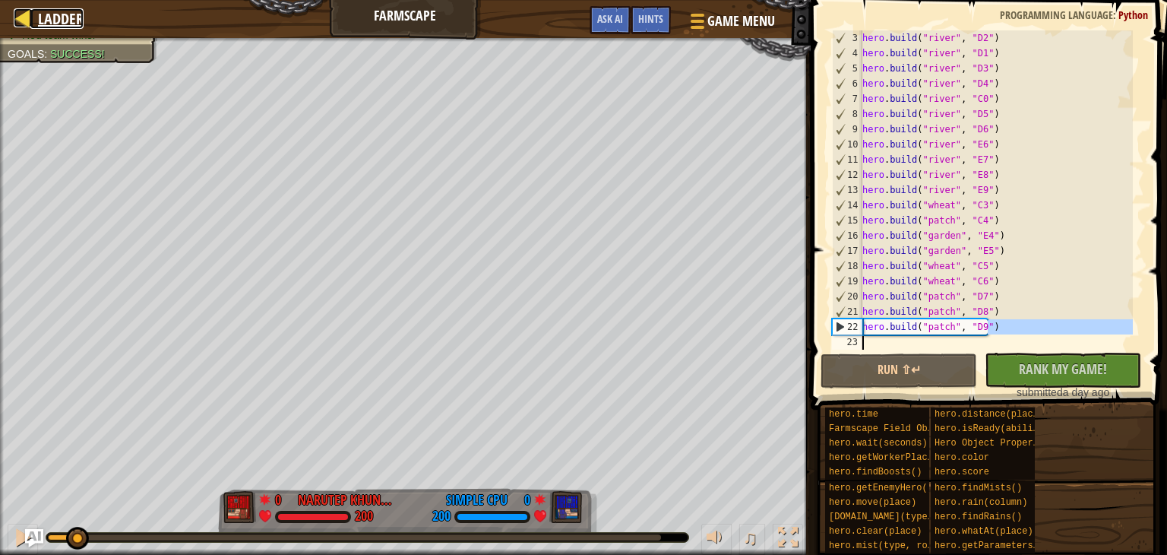
click at [17, 15] on div at bounding box center [23, 17] width 19 height 19
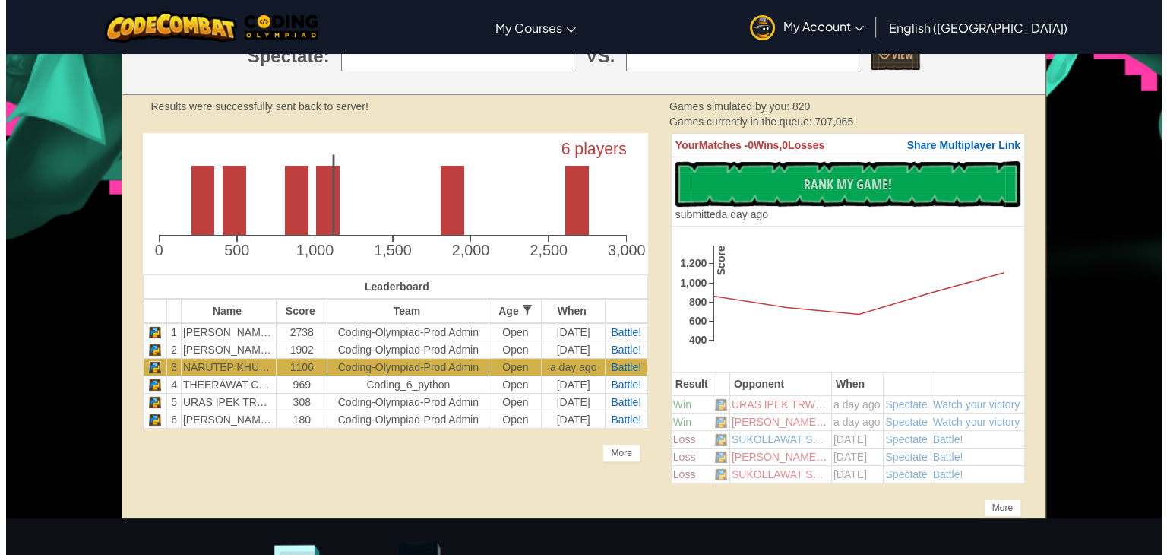
scroll to position [76, 0]
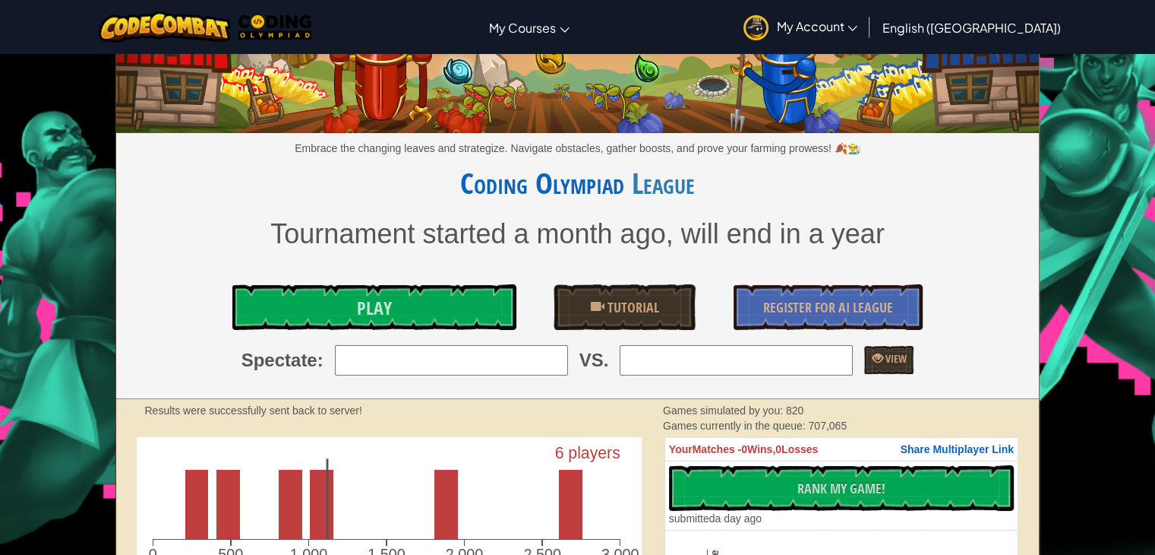
click at [409, 281] on div "Embrace the changing leaves and strategize. Navigate obstacles, gather boosts, …" at bounding box center [577, 189] width 923 height 420
click at [404, 295] on link "Play" at bounding box center [373, 307] width 283 height 46
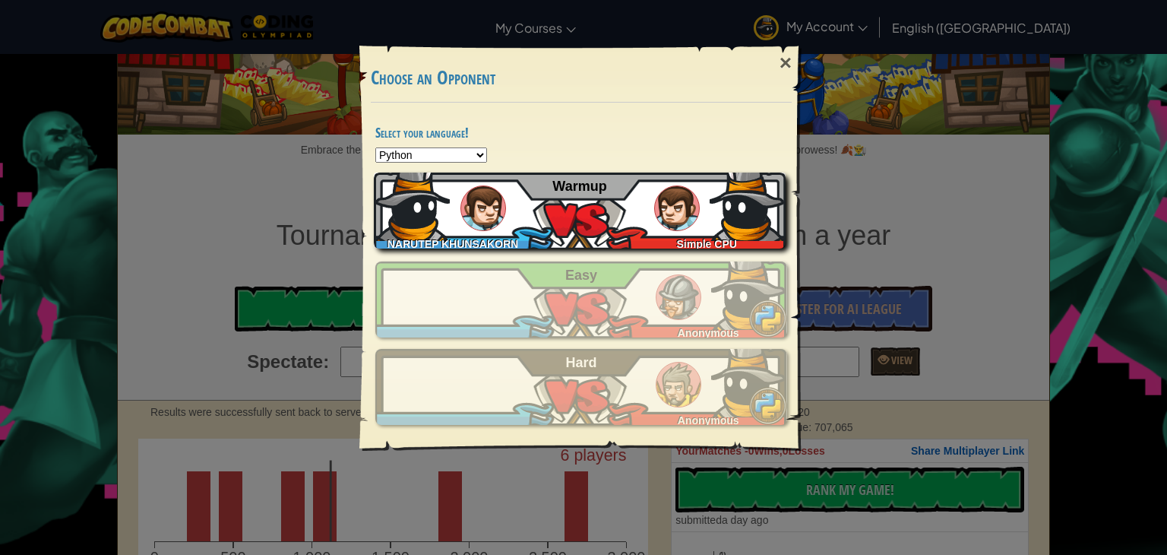
click at [627, 182] on div "NARUTEP KHUNSAKORN THG1127 Simple CPU Warmup" at bounding box center [580, 210] width 412 height 76
